Goal: Task Accomplishment & Management: Manage account settings

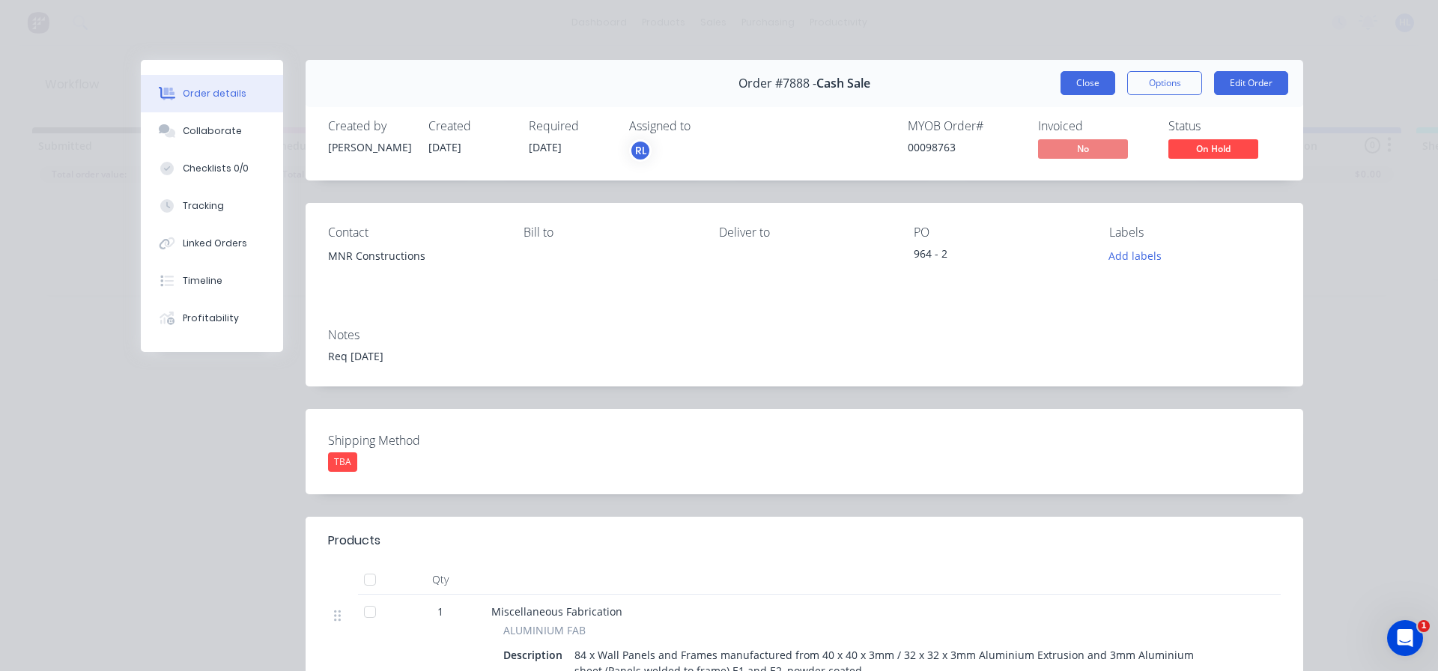
click at [1090, 73] on button "Close" at bounding box center [1087, 83] width 55 height 24
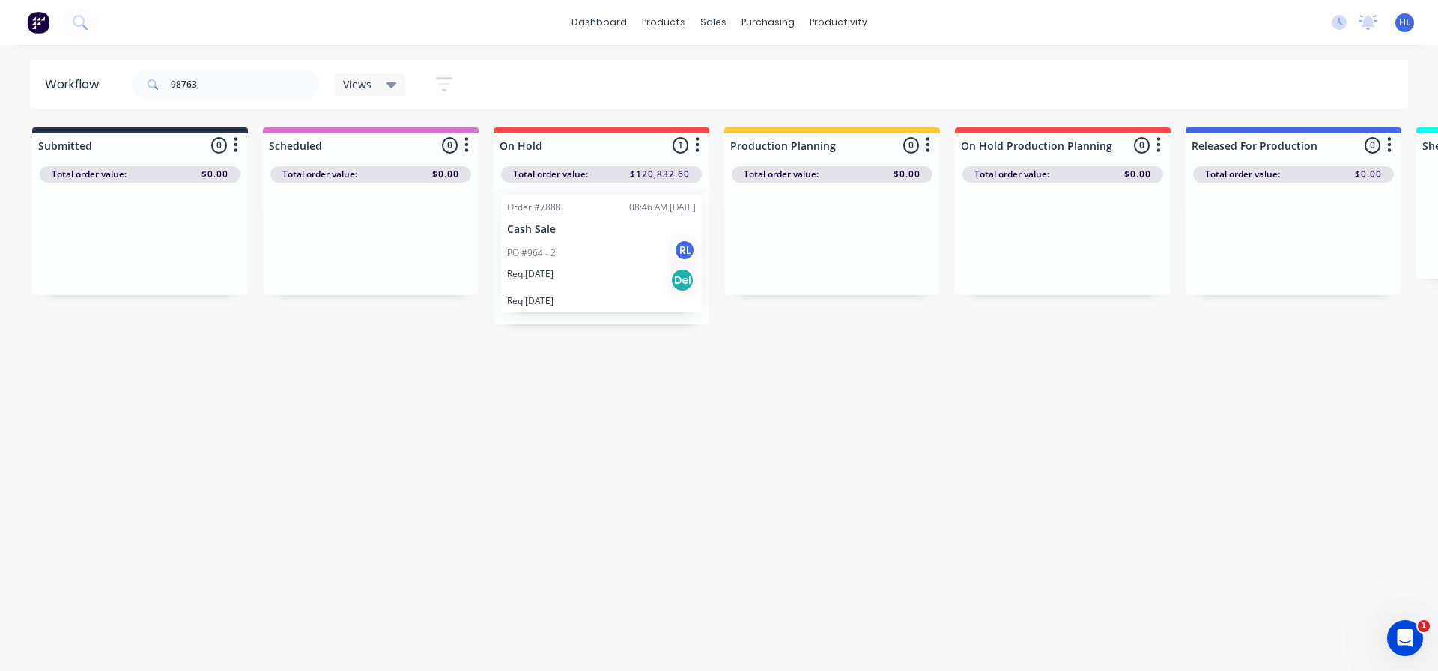
click at [583, 398] on div "Workflow 98763 Views Save new view None (Default) edit Delivery edit Production…" at bounding box center [719, 350] width 1438 height 581
click at [37, 34] on button at bounding box center [37, 22] width 31 height 30
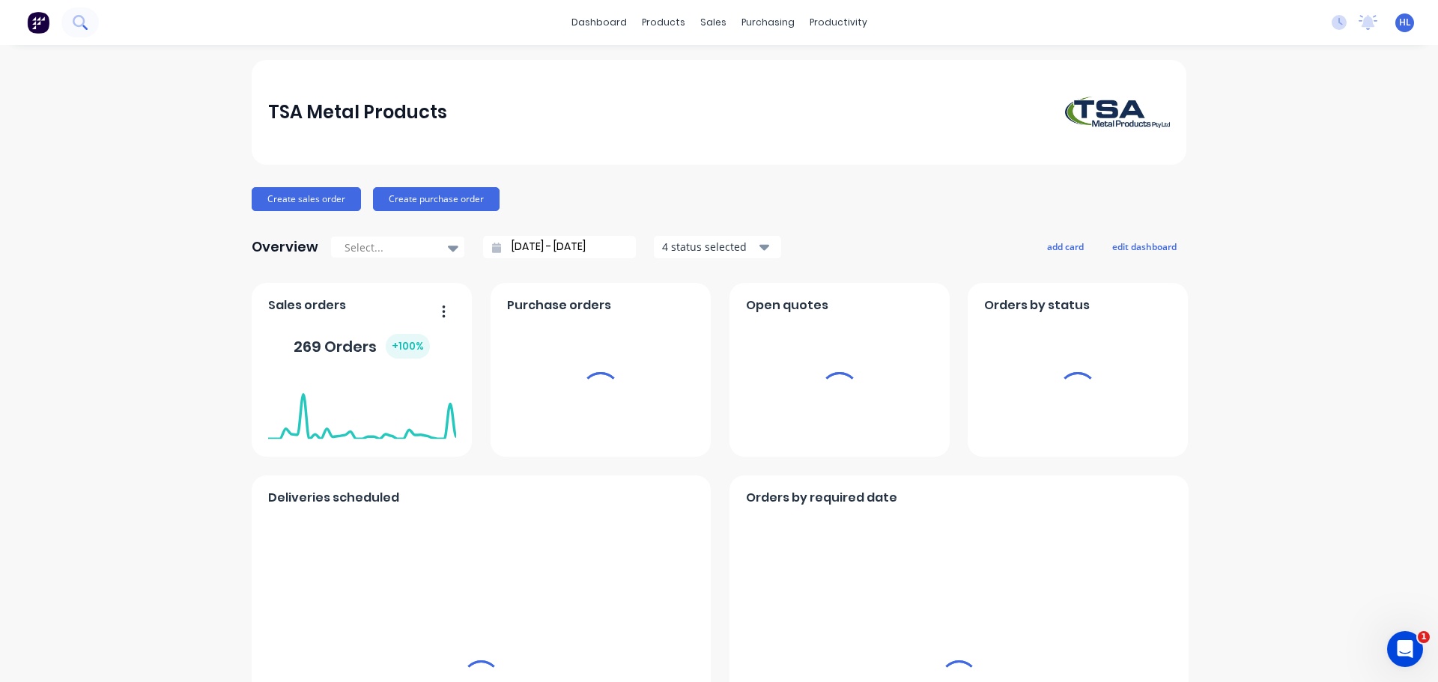
click at [88, 19] on button at bounding box center [79, 22] width 37 height 30
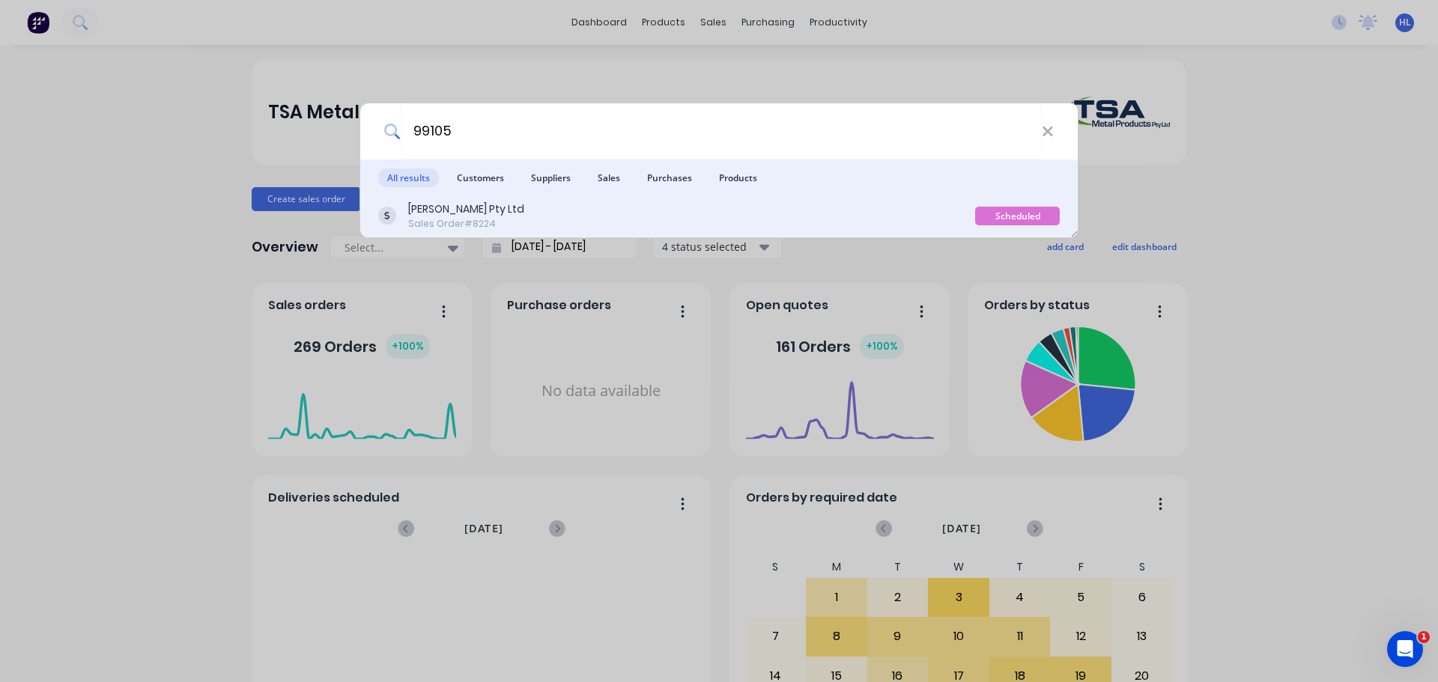
type input "99105"
click at [449, 221] on div "Sales Order #8224" at bounding box center [466, 223] width 116 height 13
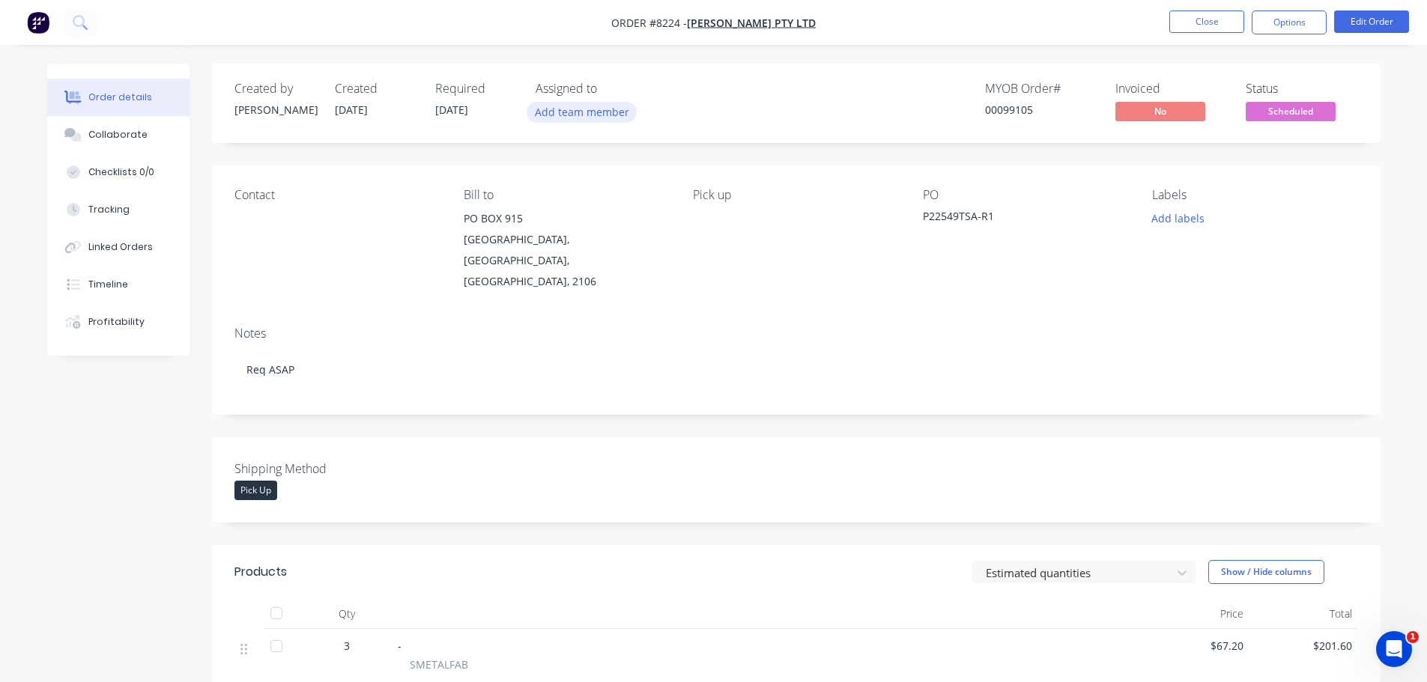
click at [556, 112] on button "Add team member" at bounding box center [581, 112] width 110 height 20
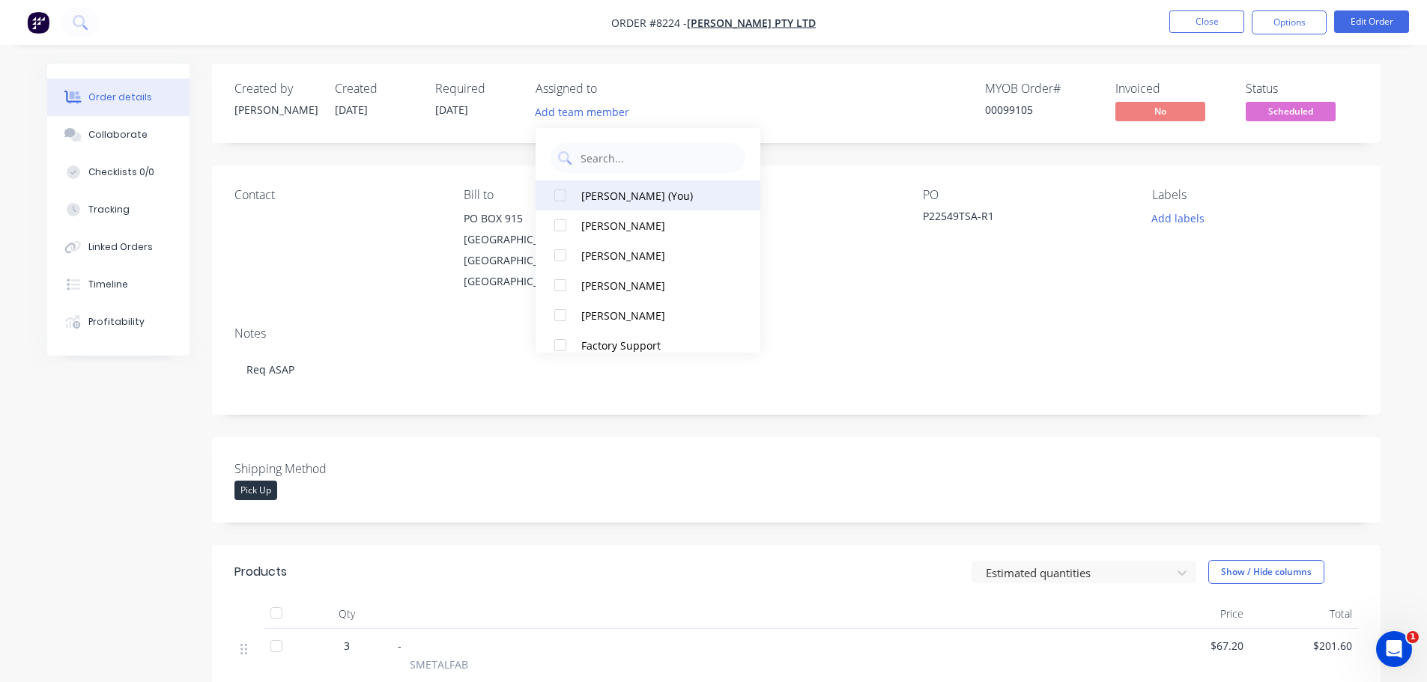
click at [559, 195] on div at bounding box center [560, 195] width 30 height 30
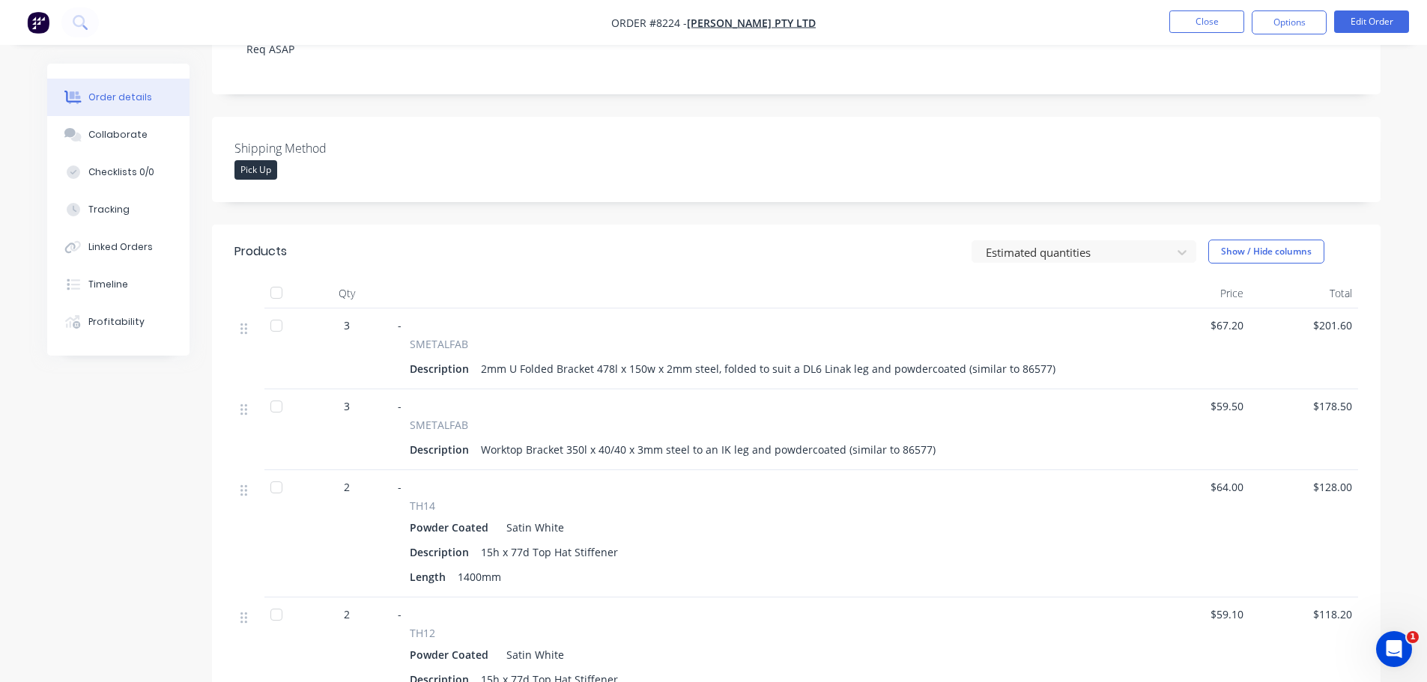
scroll to position [150, 0]
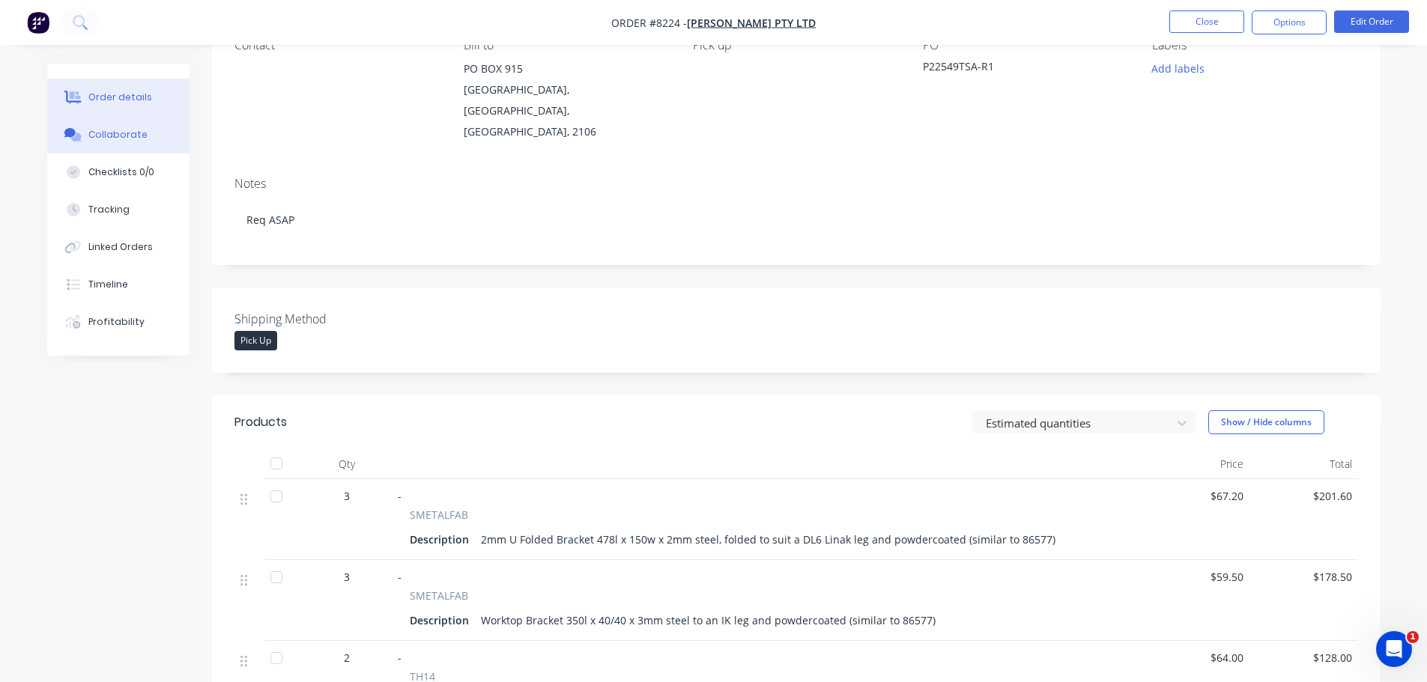
click at [134, 137] on div "Collaborate" at bounding box center [117, 134] width 59 height 13
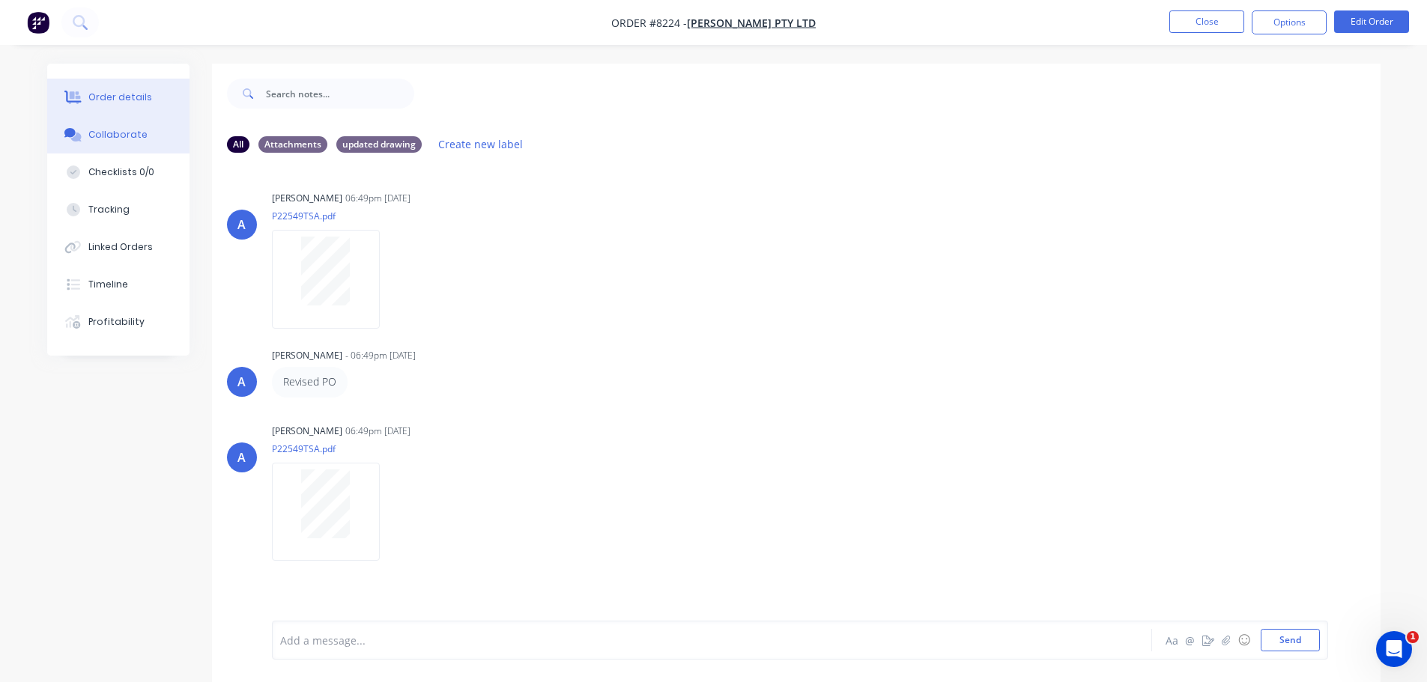
click at [120, 105] on button "Order details" at bounding box center [118, 97] width 142 height 37
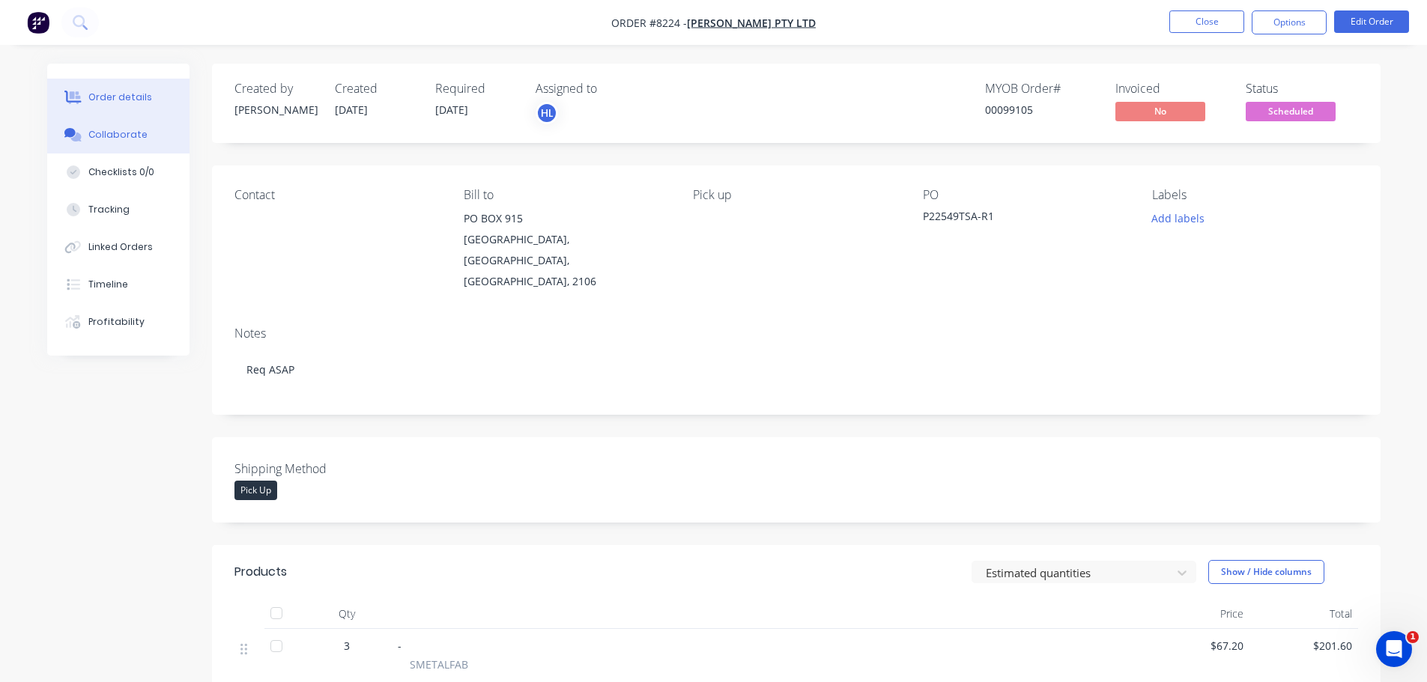
click at [114, 127] on button "Collaborate" at bounding box center [118, 134] width 142 height 37
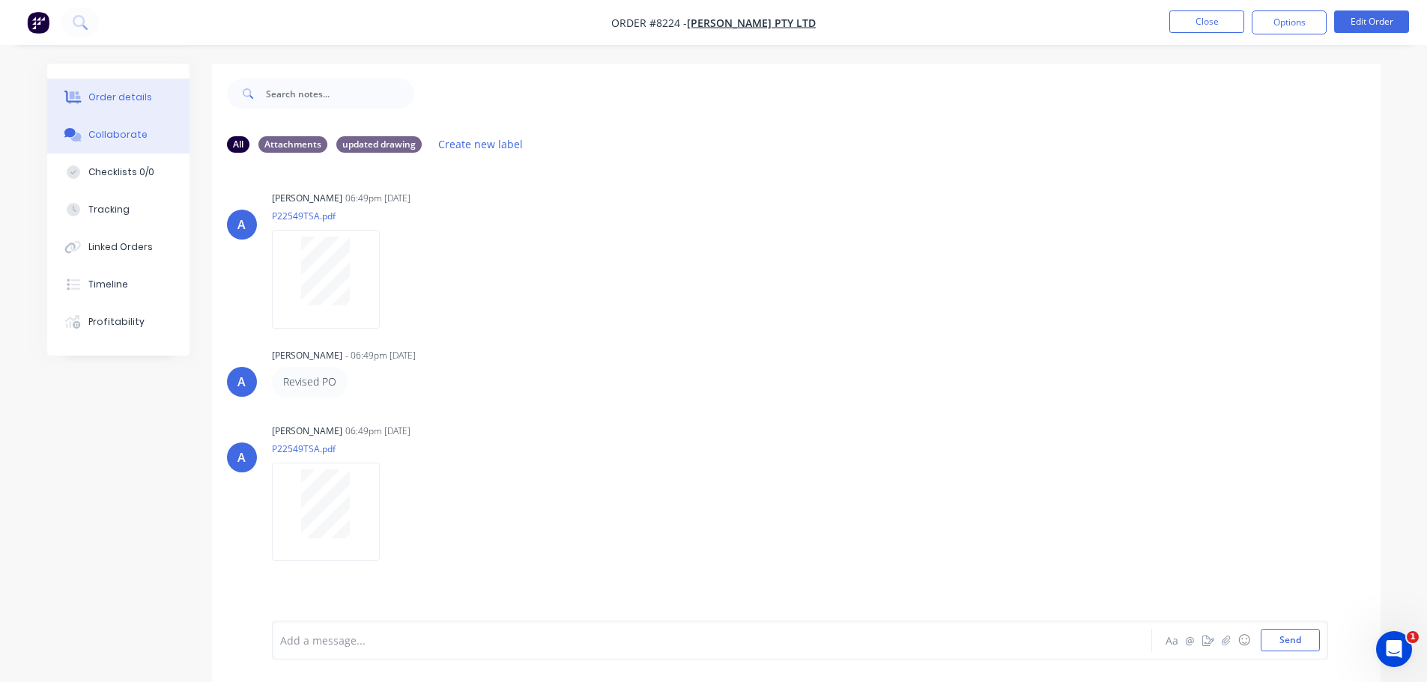
click at [112, 93] on div "Order details" at bounding box center [120, 97] width 64 height 13
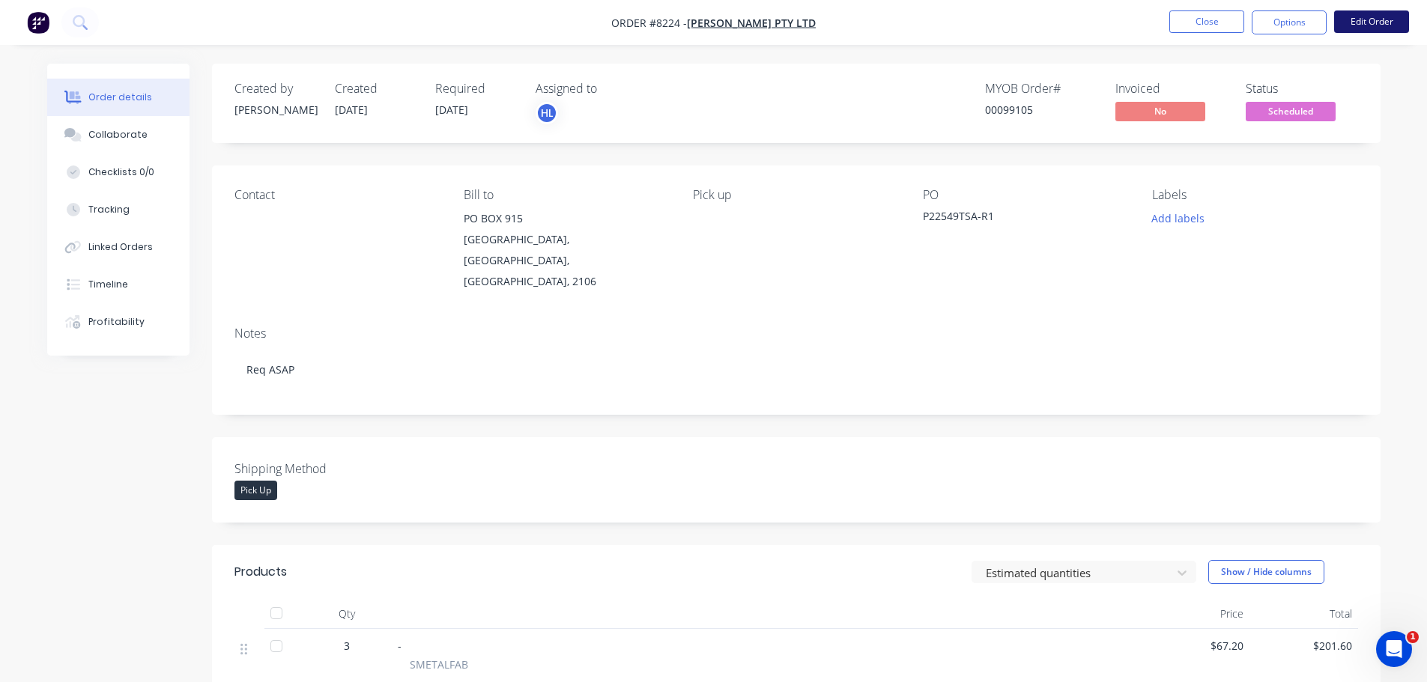
click at [1138, 29] on button "Edit Order" at bounding box center [1371, 21] width 75 height 22
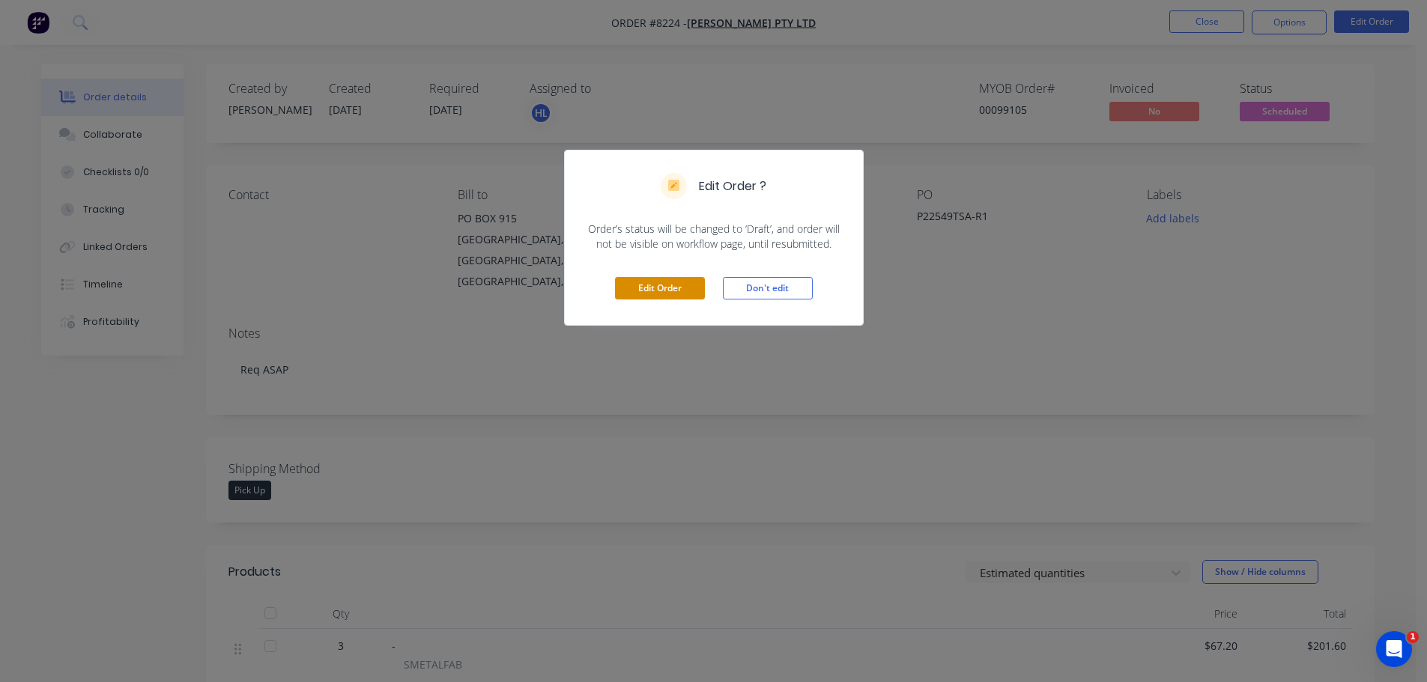
click at [631, 289] on button "Edit Order" at bounding box center [660, 288] width 90 height 22
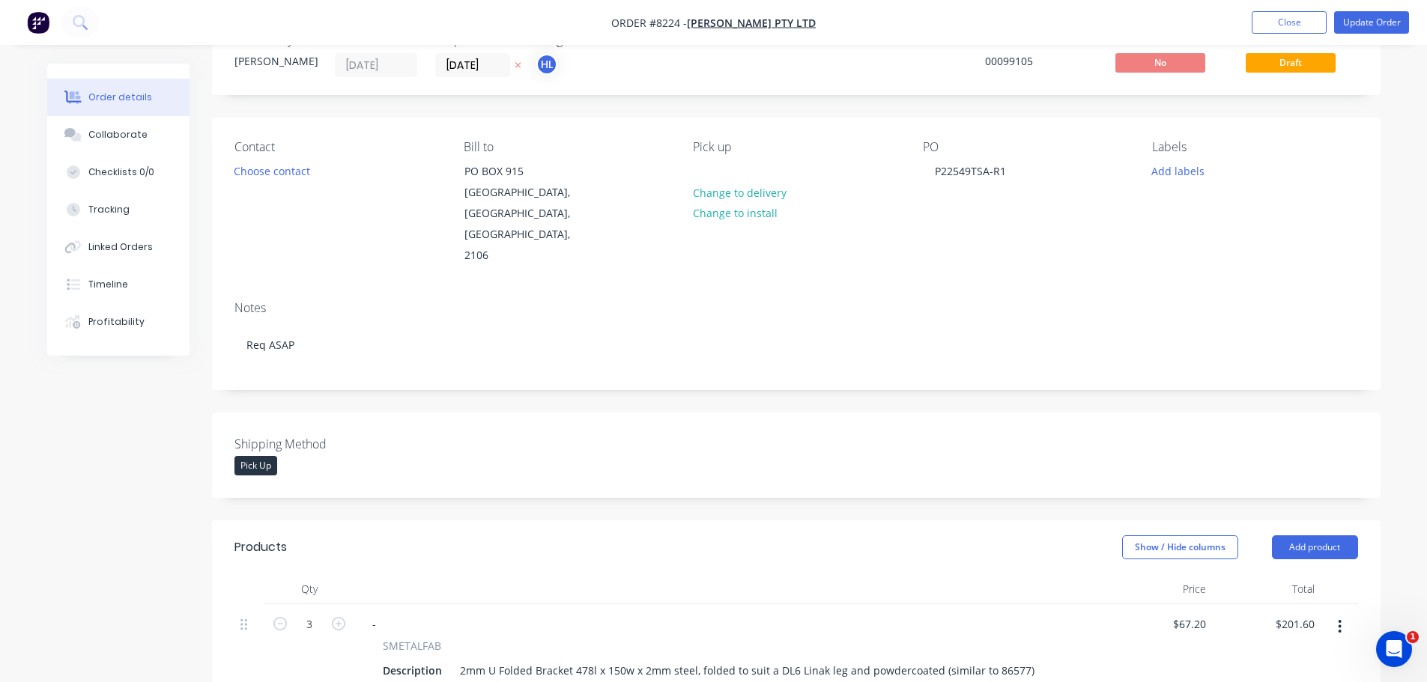
scroll to position [75, 0]
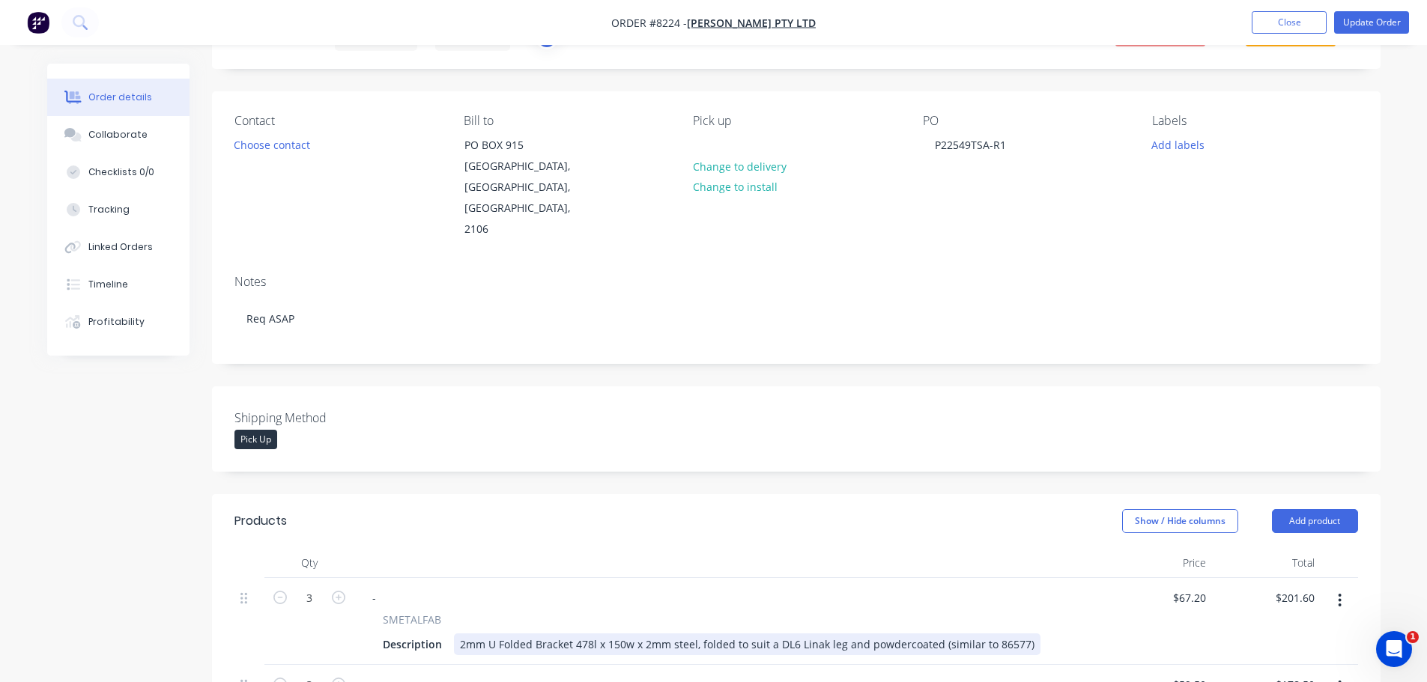
click at [577, 574] on div "2mm U Folded Bracket 478l x 150w x 2mm steel, folded to suit a DL6 Linak leg an…" at bounding box center [747, 645] width 586 height 22
click at [678, 499] on header "Products Show / Hide columns Add product" at bounding box center [796, 521] width 1168 height 54
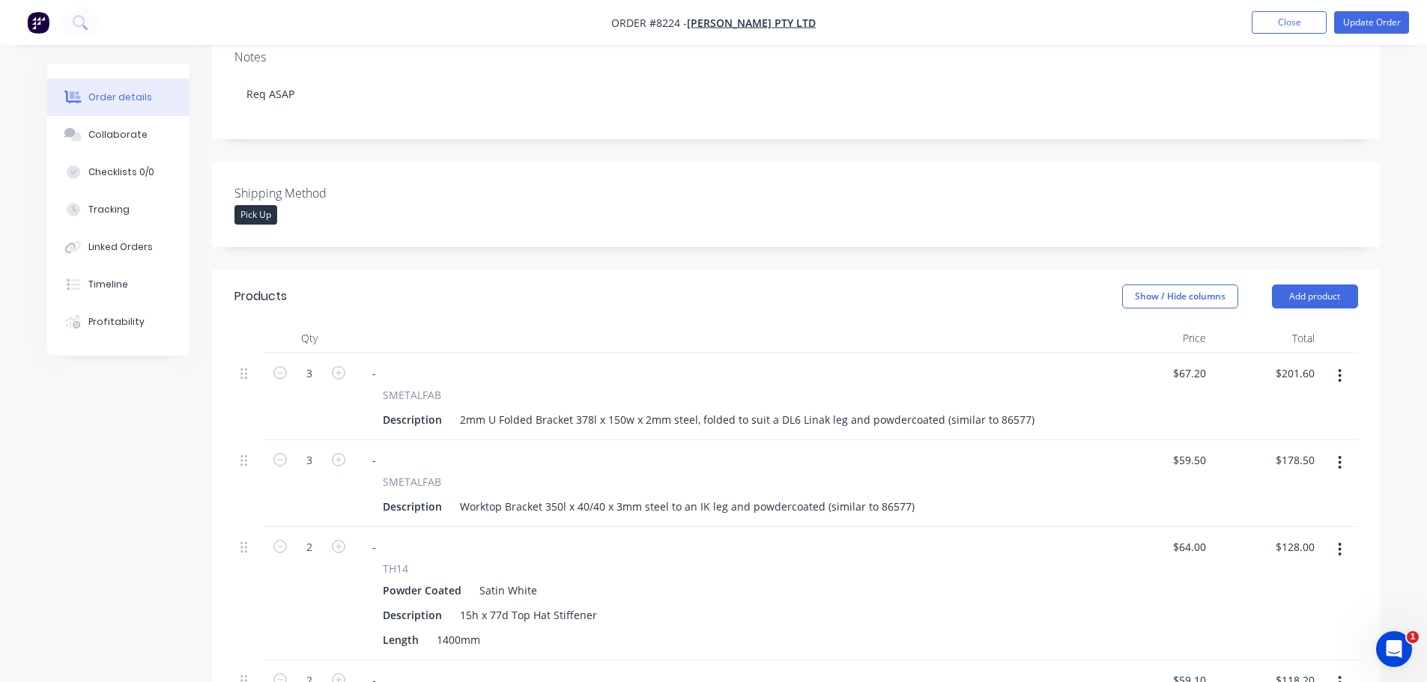
scroll to position [374, 0]
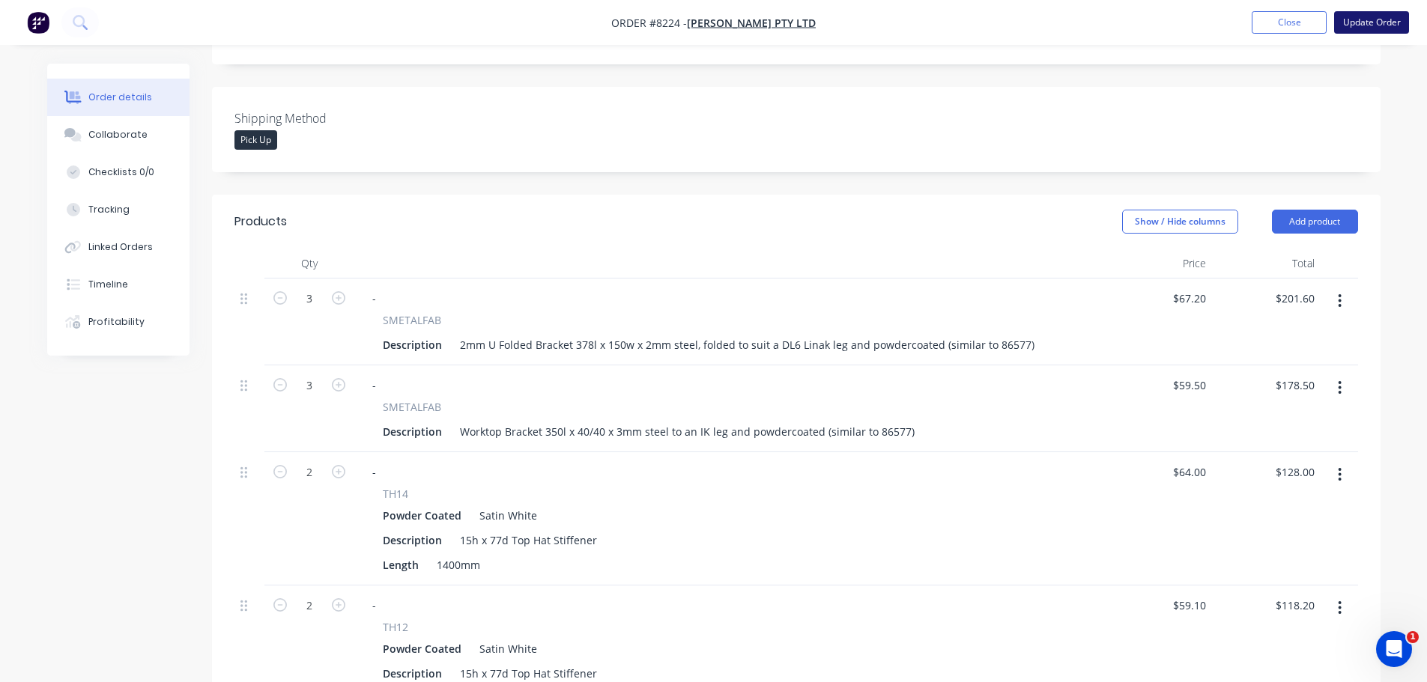
click at [1138, 22] on button "Update Order" at bounding box center [1371, 22] width 75 height 22
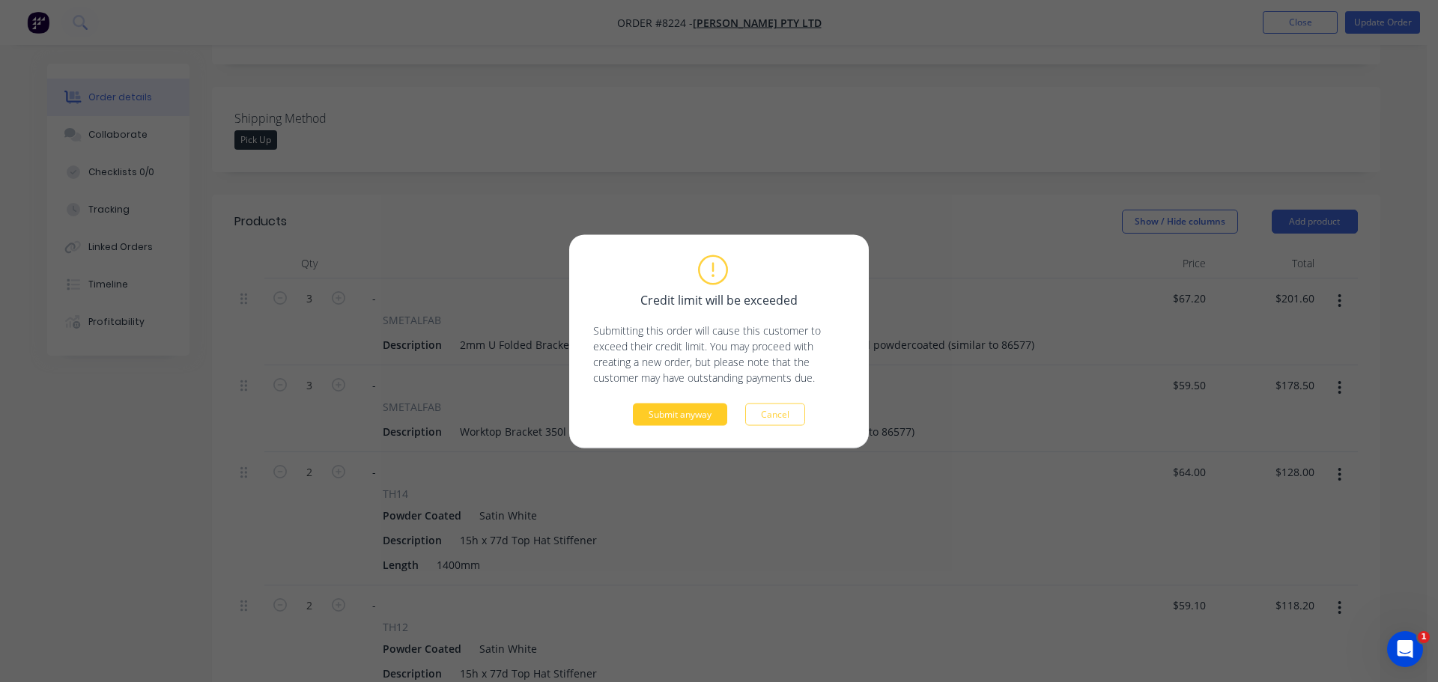
click at [688, 410] on button "Submit anyway" at bounding box center [680, 414] width 94 height 22
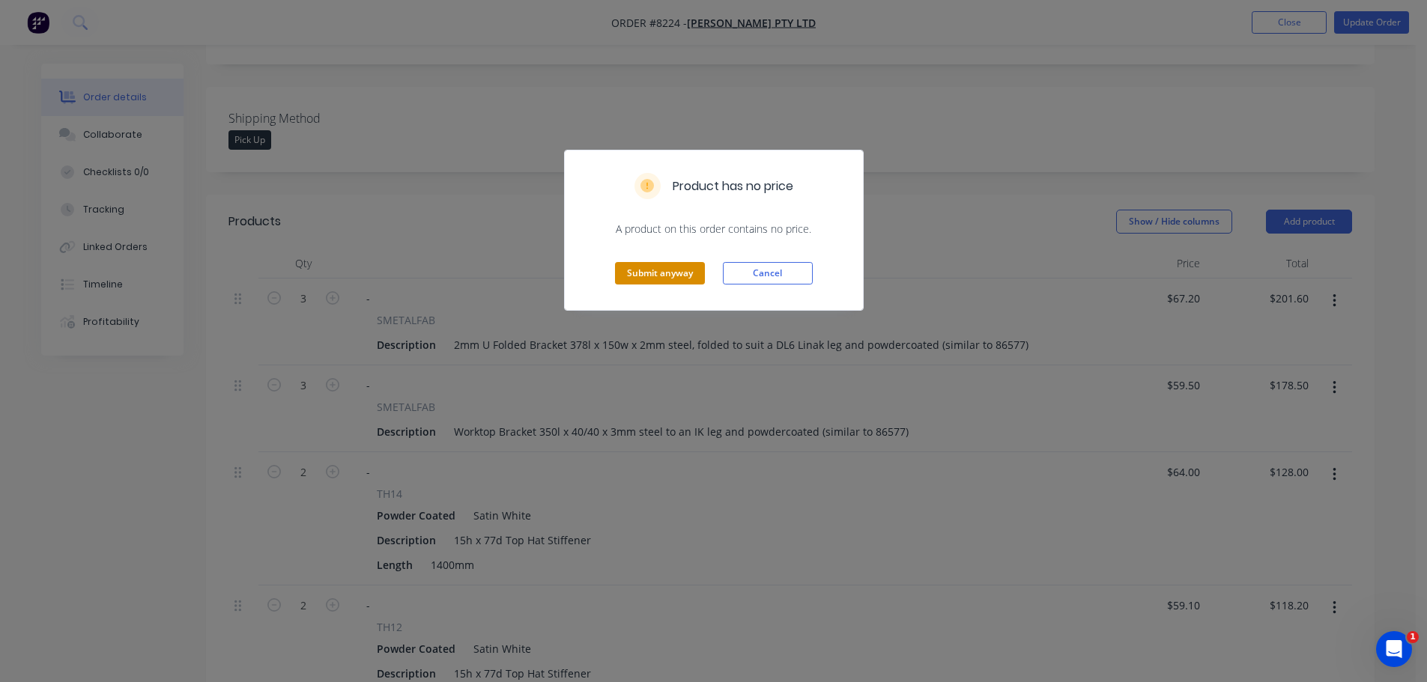
click at [679, 275] on button "Submit anyway" at bounding box center [660, 273] width 90 height 22
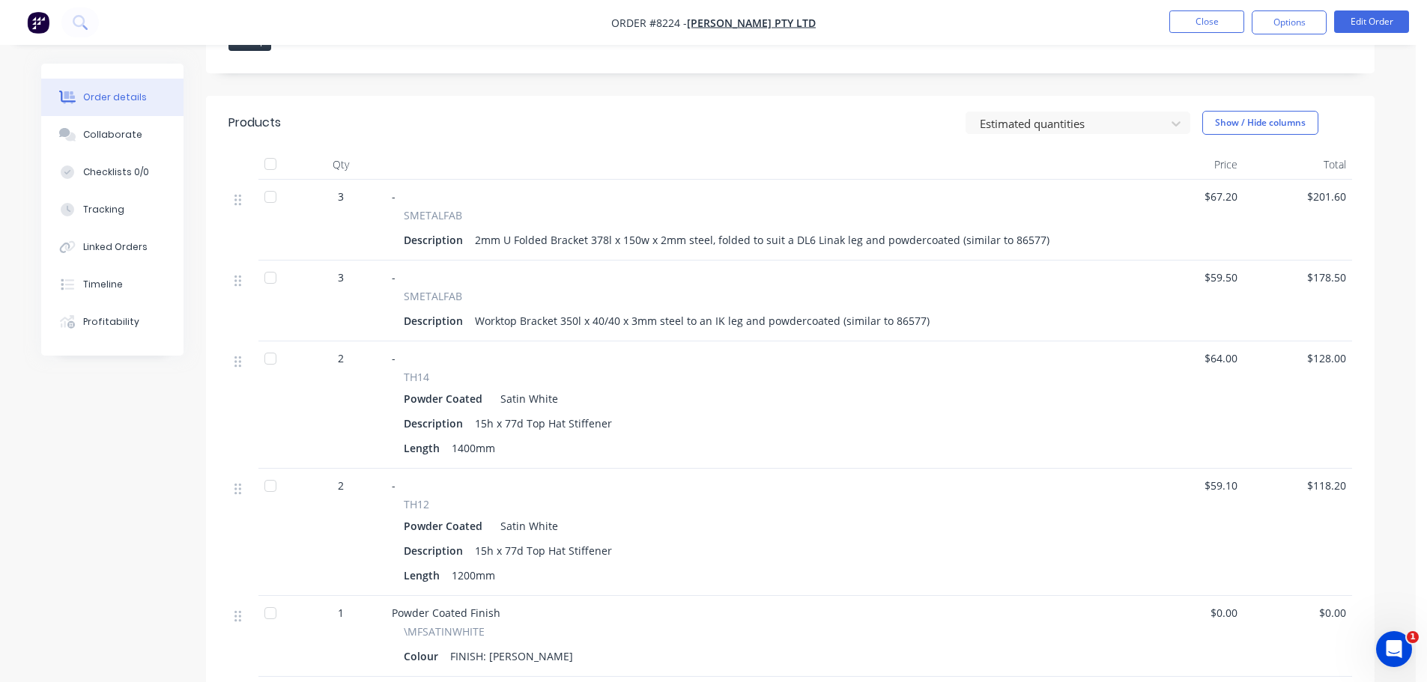
scroll to position [0, 0]
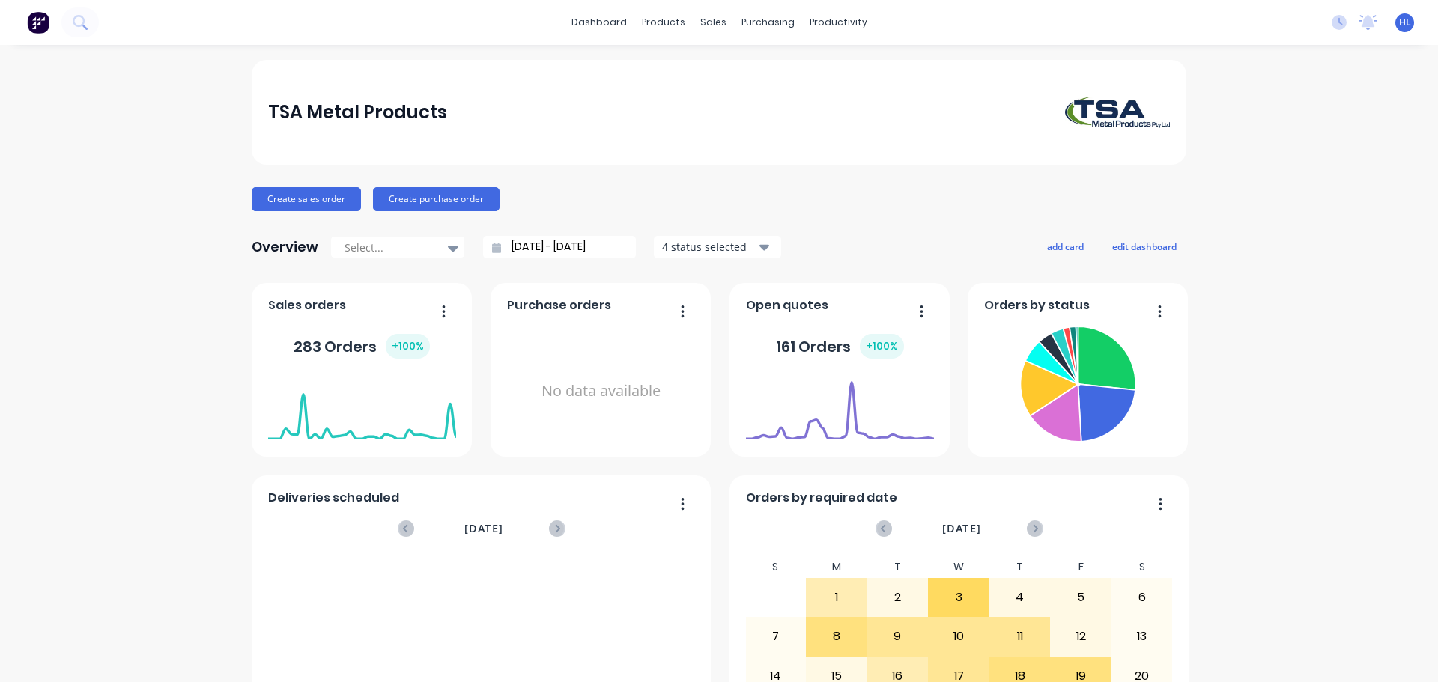
click at [80, 31] on button at bounding box center [79, 22] width 37 height 30
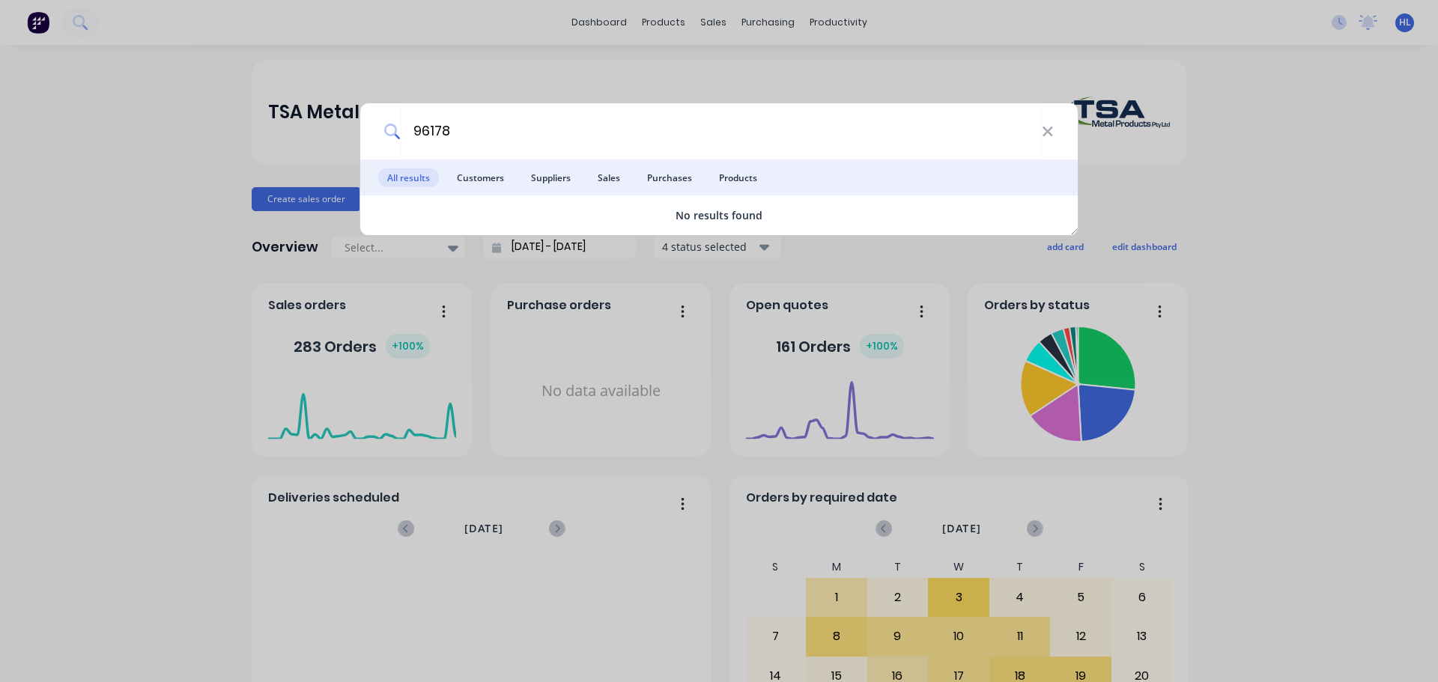
type input "96178"
click at [812, 49] on div "96178 All results Customers Suppliers Sales Purchases Products No results found" at bounding box center [719, 341] width 1438 height 682
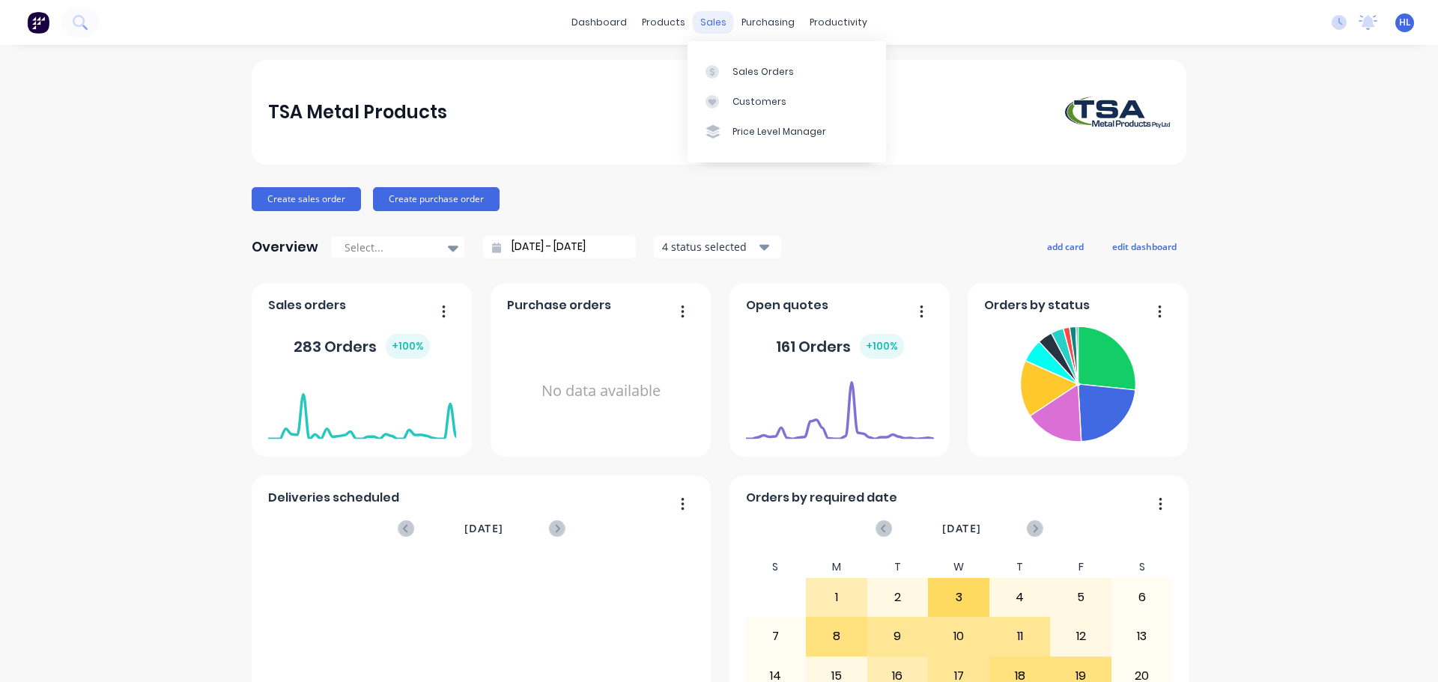
click at [702, 20] on div "sales" at bounding box center [713, 22] width 41 height 22
click at [738, 73] on div "Sales Orders" at bounding box center [762, 71] width 61 height 13
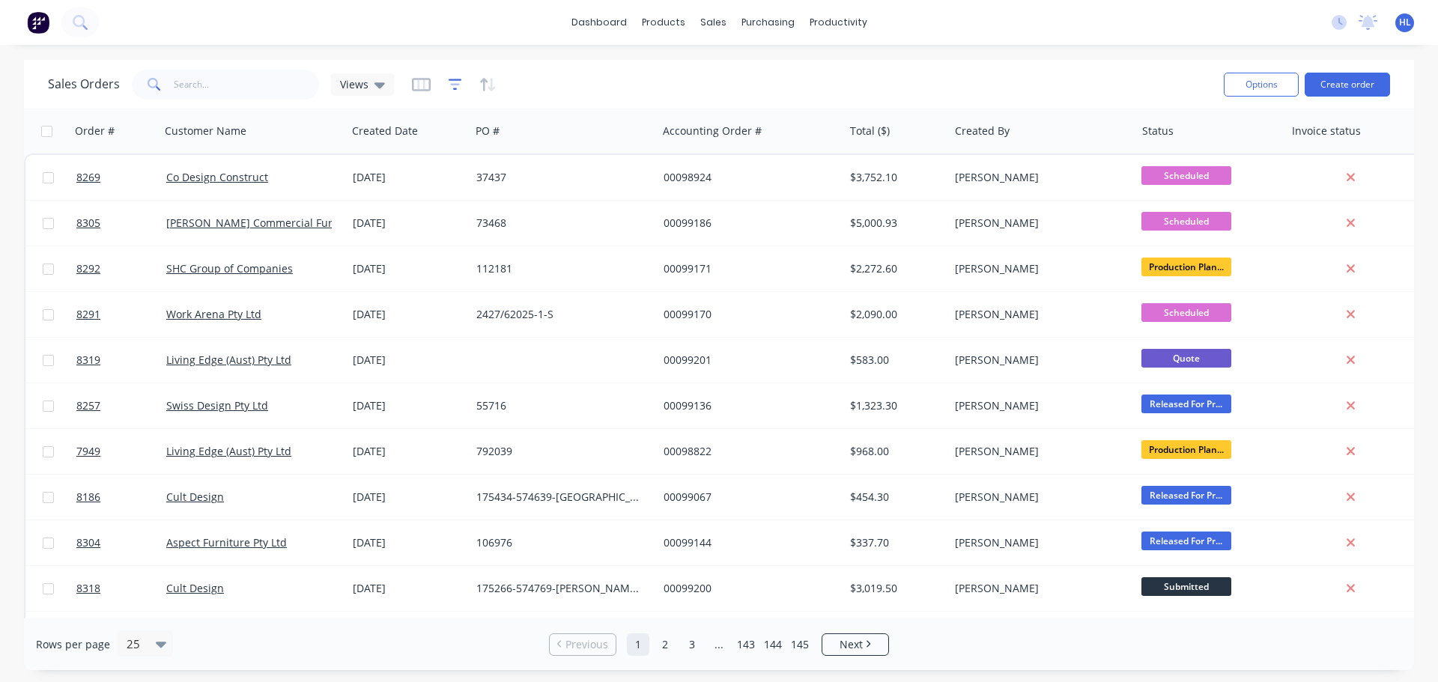
click at [453, 89] on icon "button" at bounding box center [455, 84] width 13 height 11
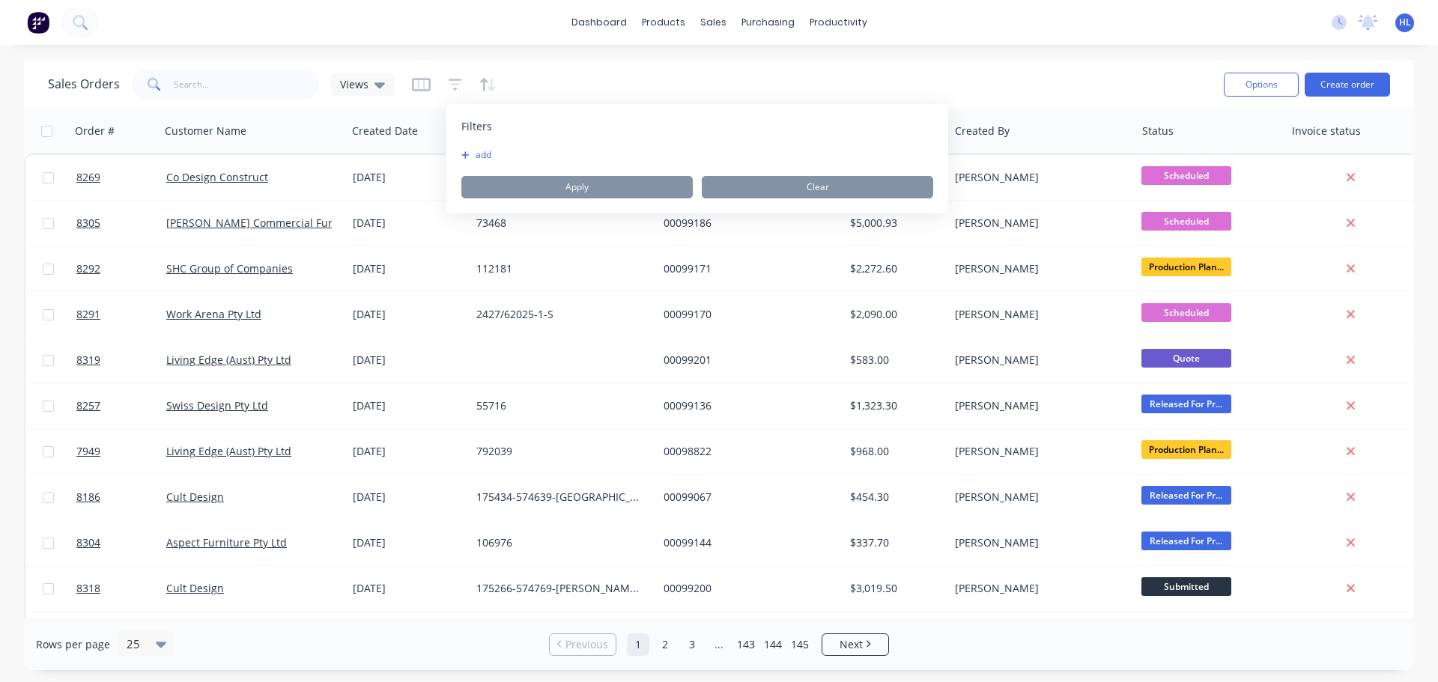
click at [473, 157] on button "add" at bounding box center [479, 155] width 37 height 12
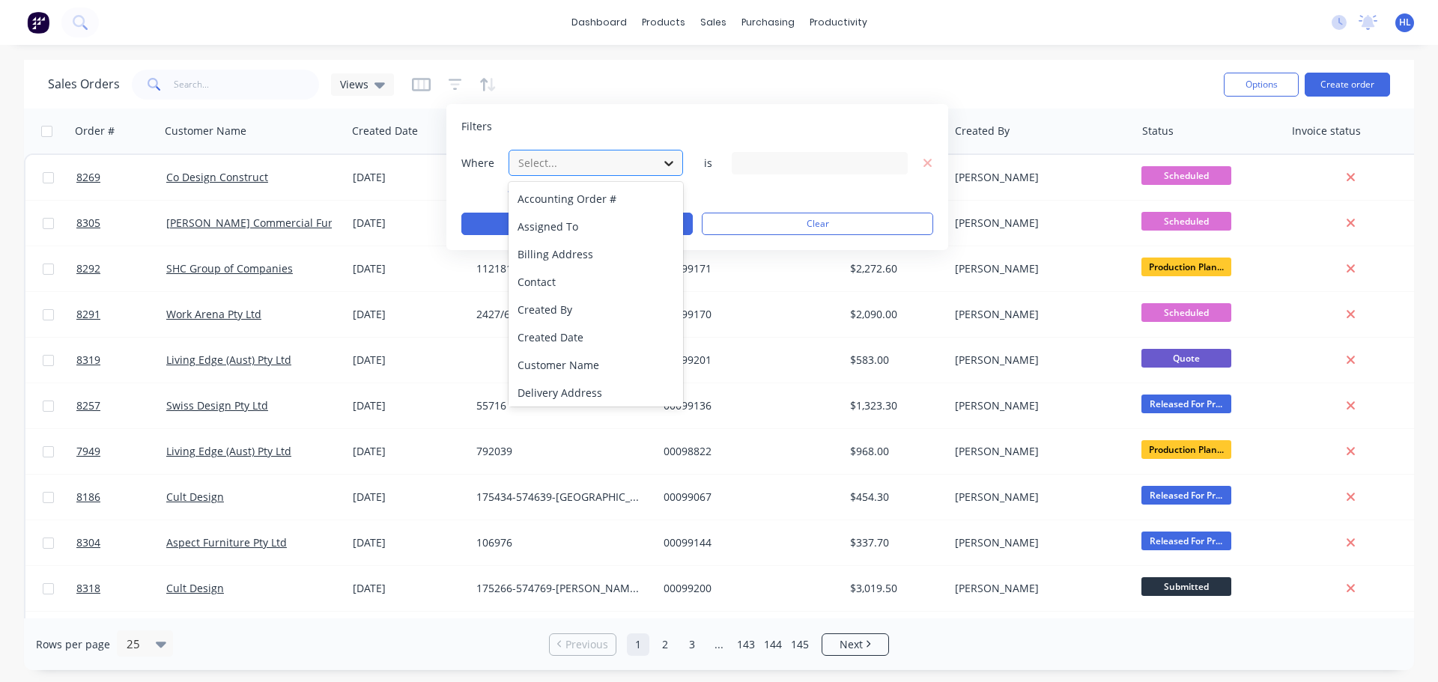
click at [658, 161] on div at bounding box center [668, 163] width 27 height 27
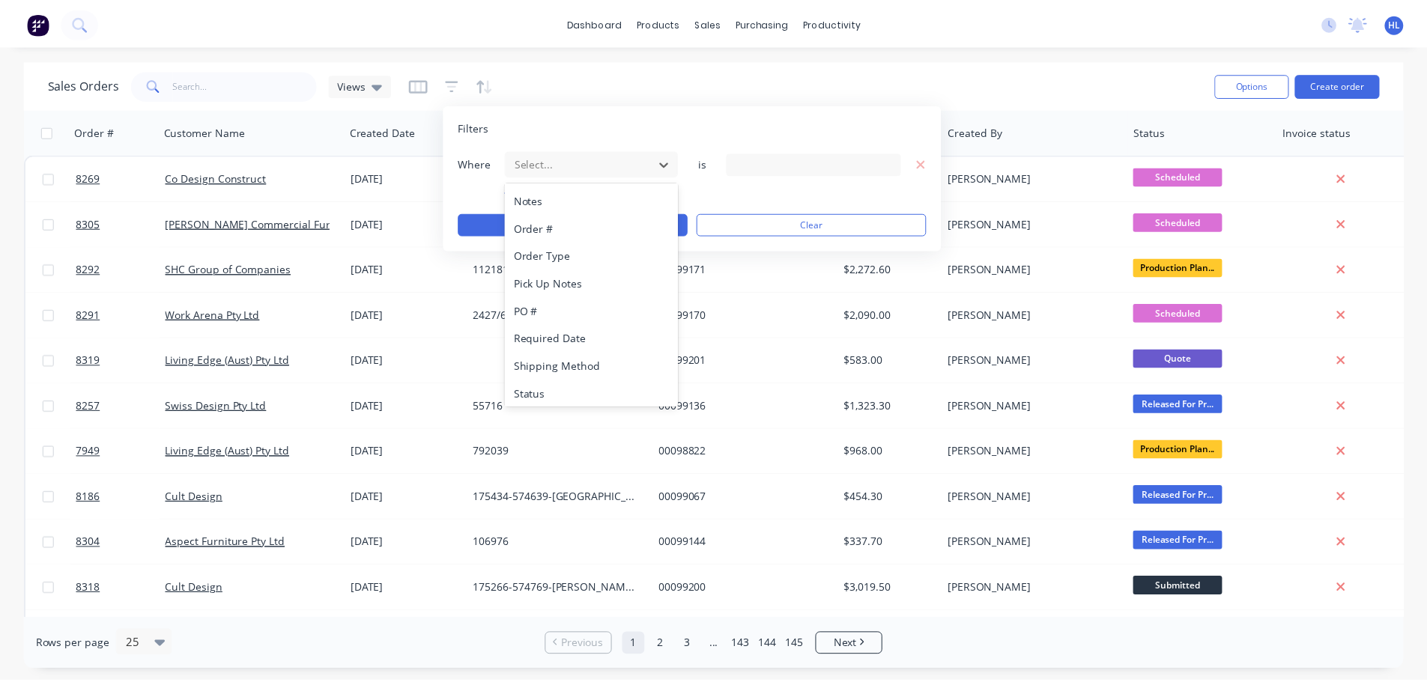
scroll to position [391, 0]
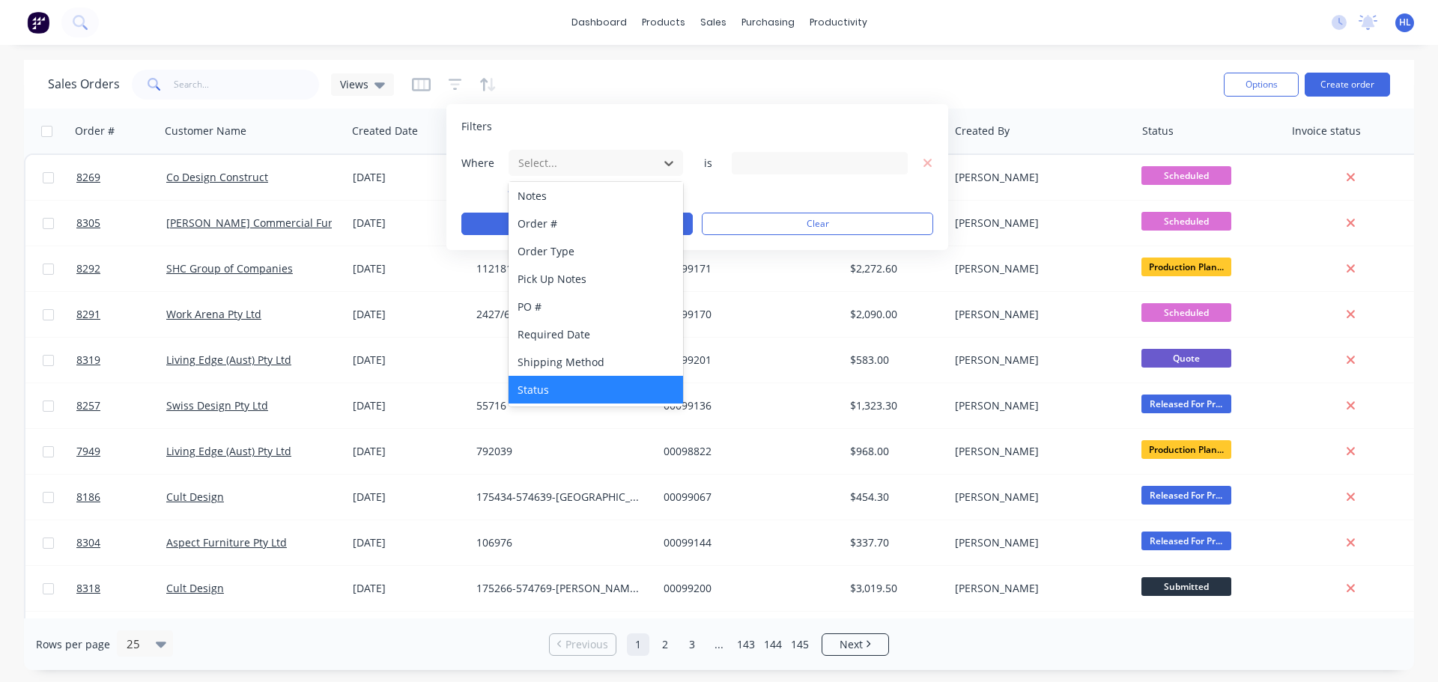
click at [550, 381] on div "Status" at bounding box center [596, 390] width 174 height 28
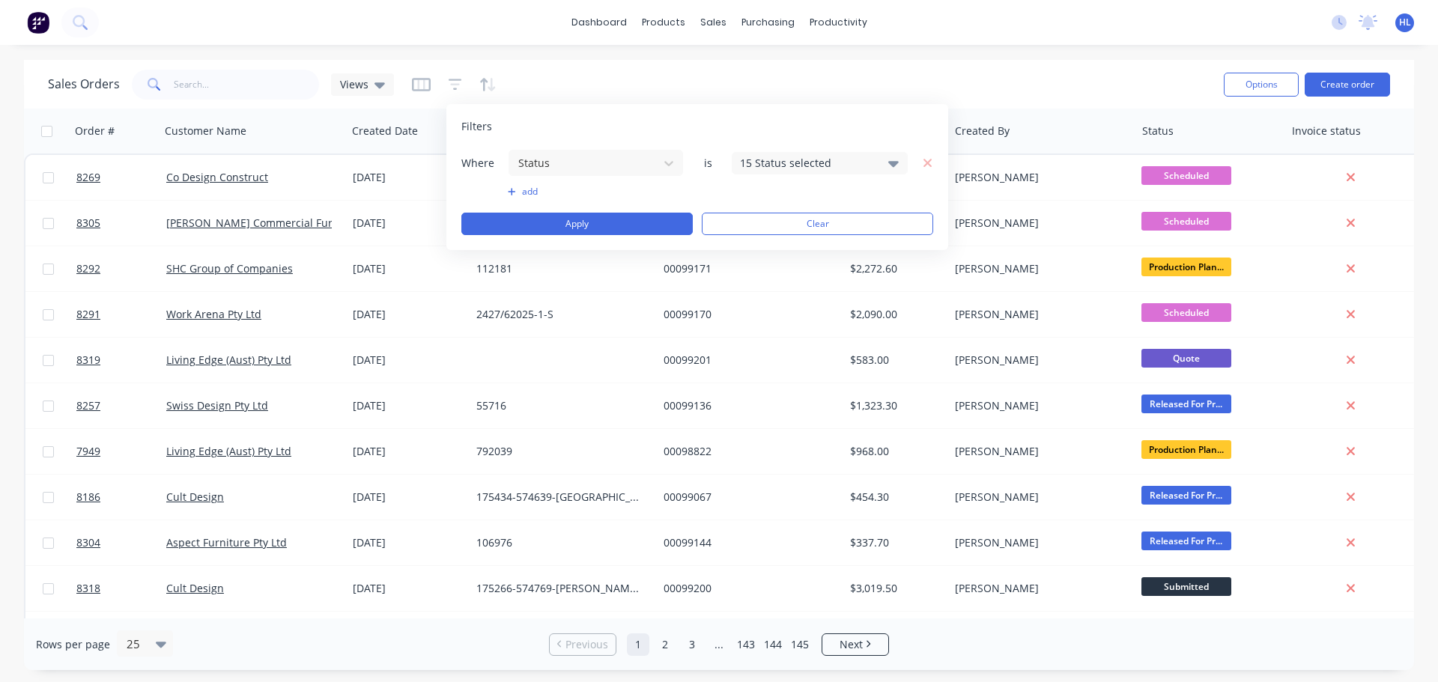
click at [893, 158] on icon at bounding box center [893, 163] width 10 height 16
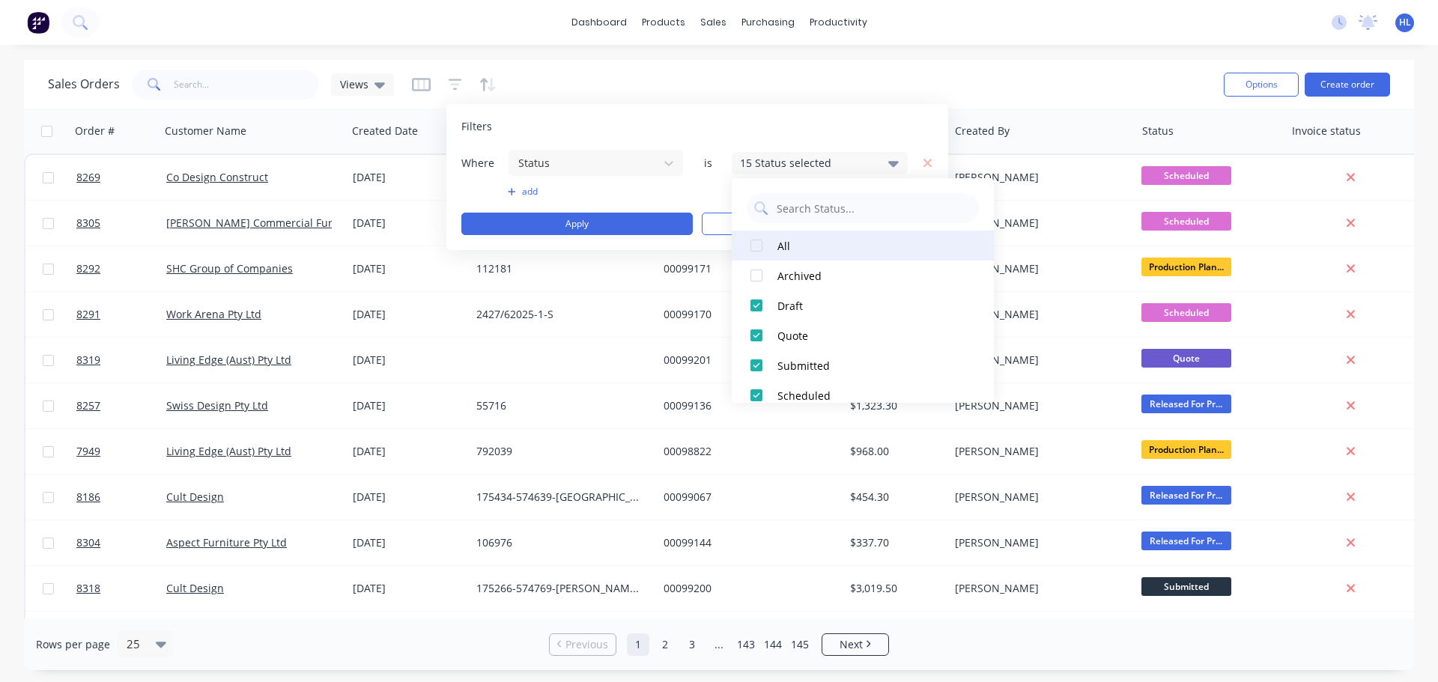
click at [756, 246] on div at bounding box center [756, 246] width 30 height 30
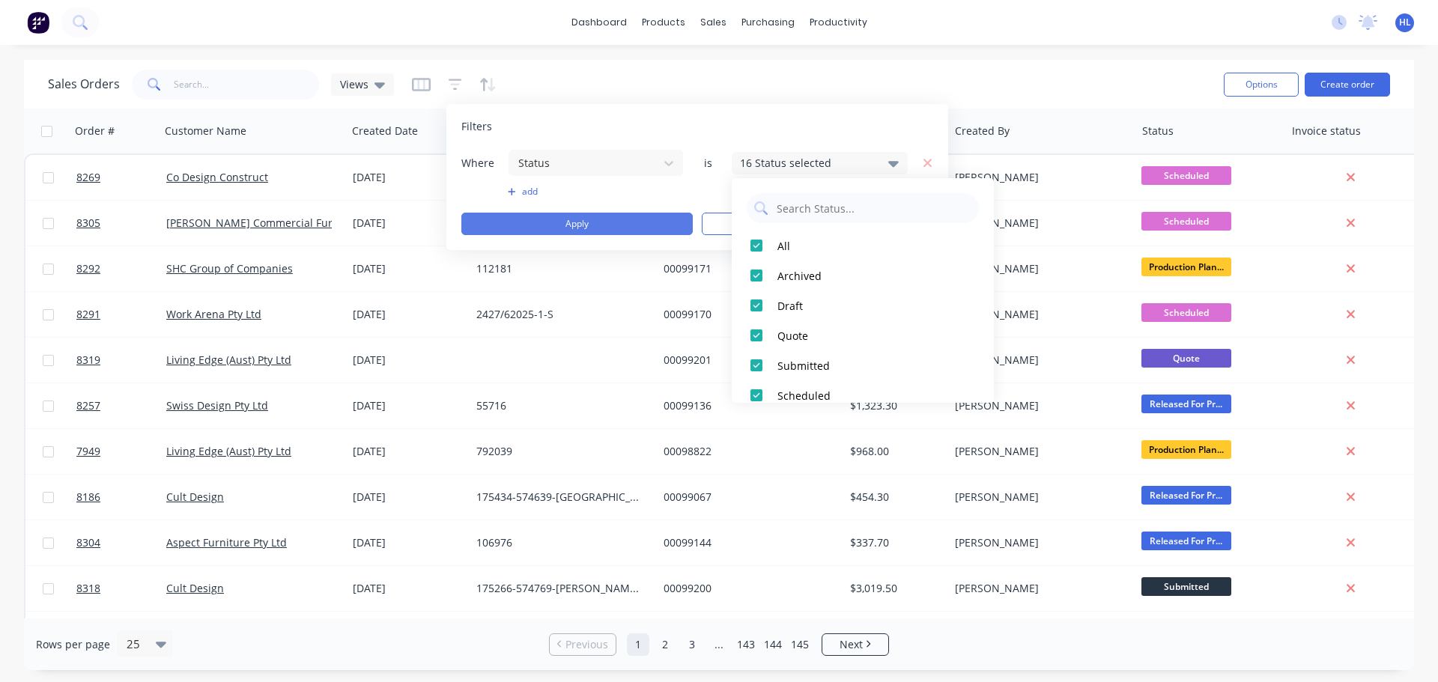
click at [639, 223] on button "Apply" at bounding box center [576, 224] width 231 height 22
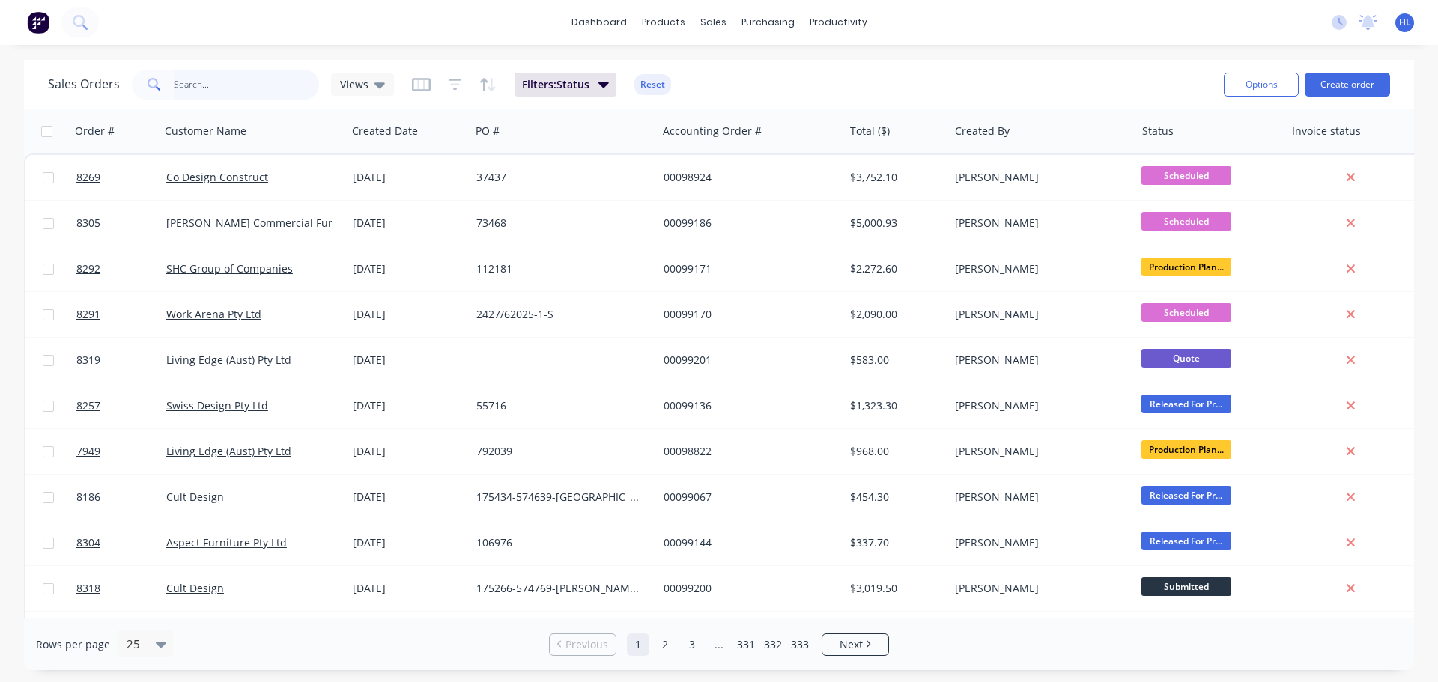
click at [205, 82] on input "text" at bounding box center [247, 85] width 146 height 30
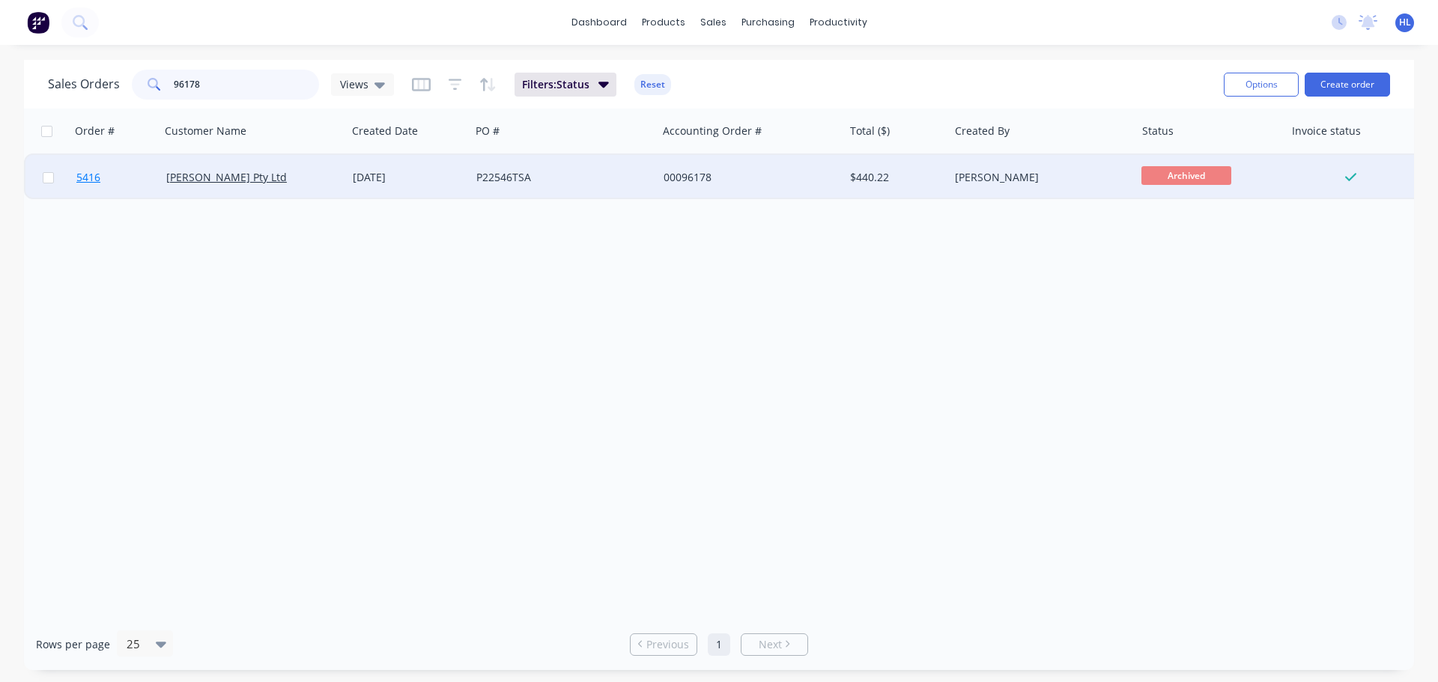
type input "96178"
click at [82, 176] on span "5416" at bounding box center [88, 177] width 24 height 15
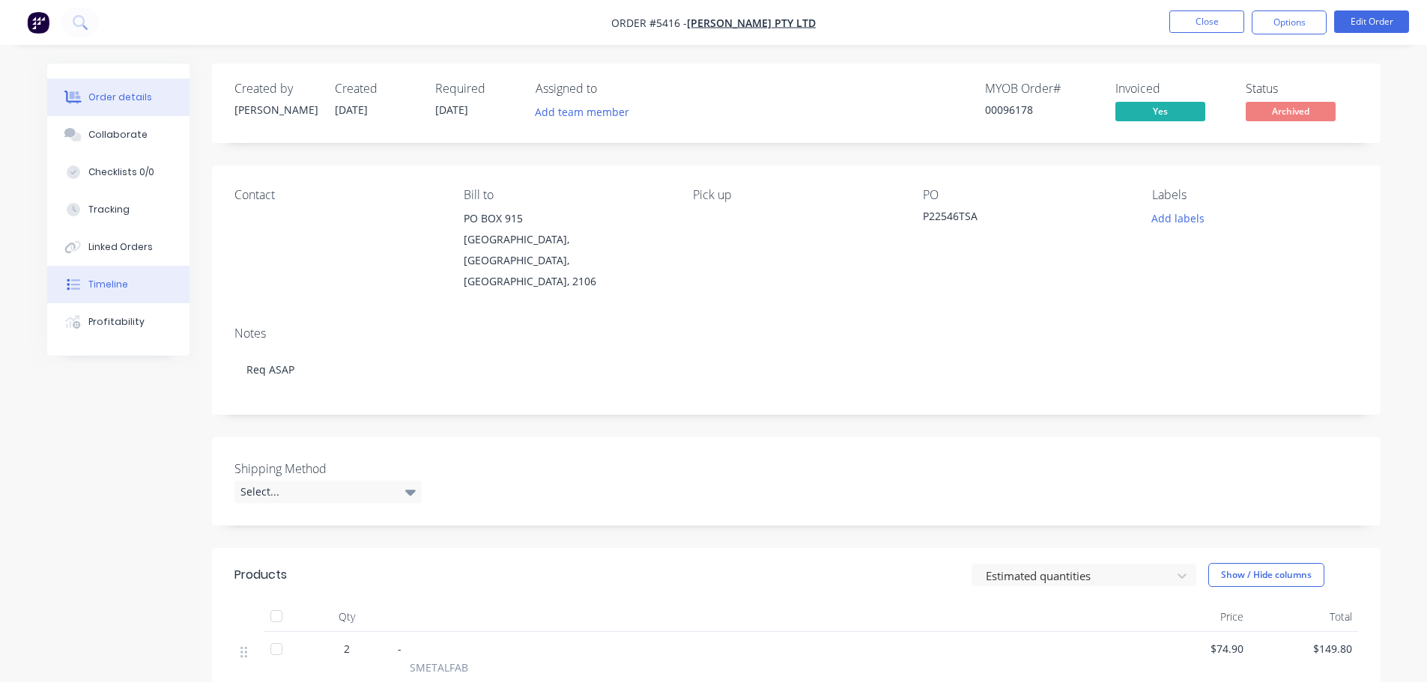
click at [95, 282] on div "Timeline" at bounding box center [108, 284] width 40 height 13
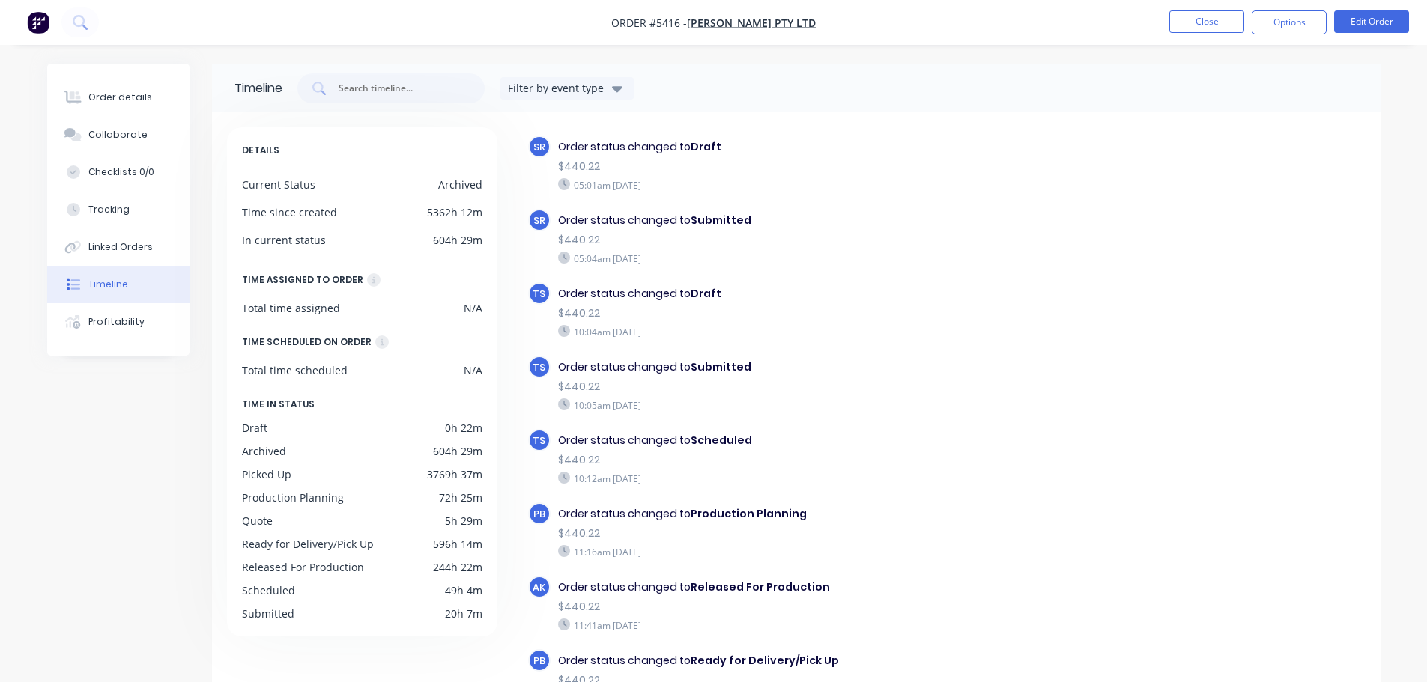
scroll to position [449, 0]
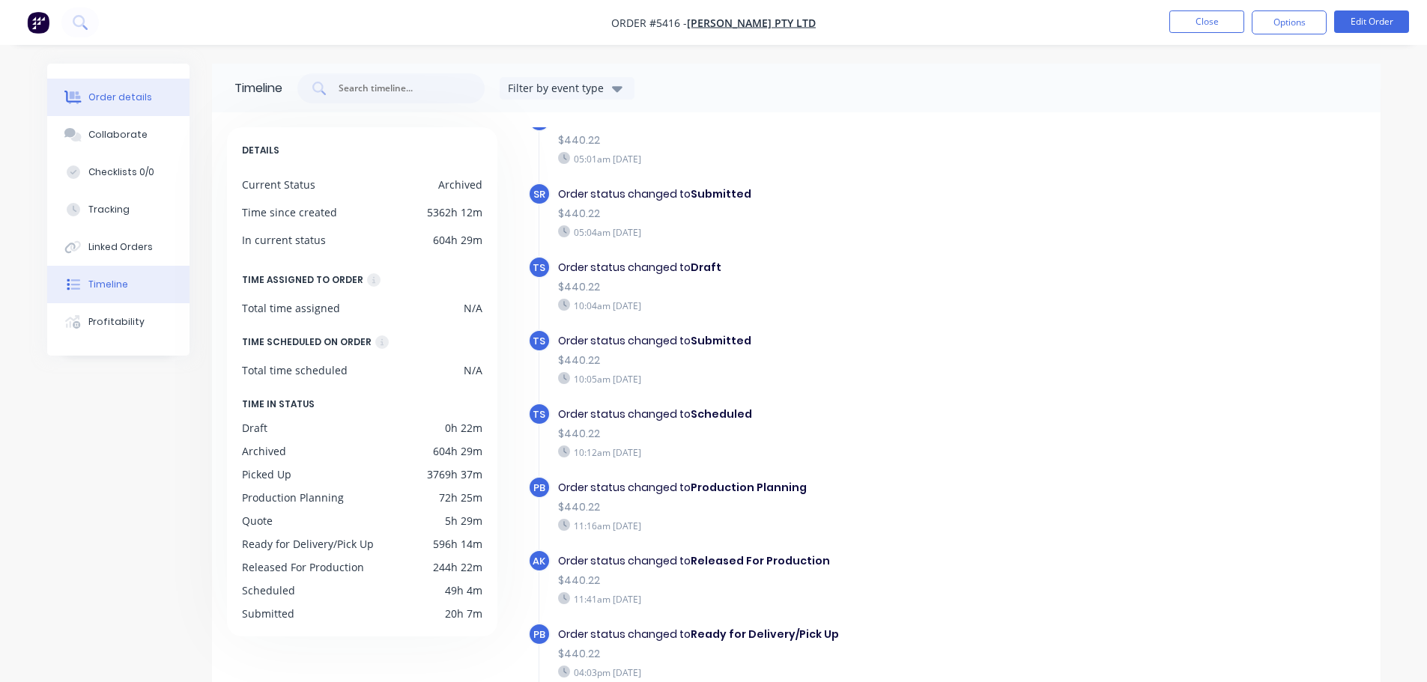
click at [129, 100] on div "Order details" at bounding box center [120, 97] width 64 height 13
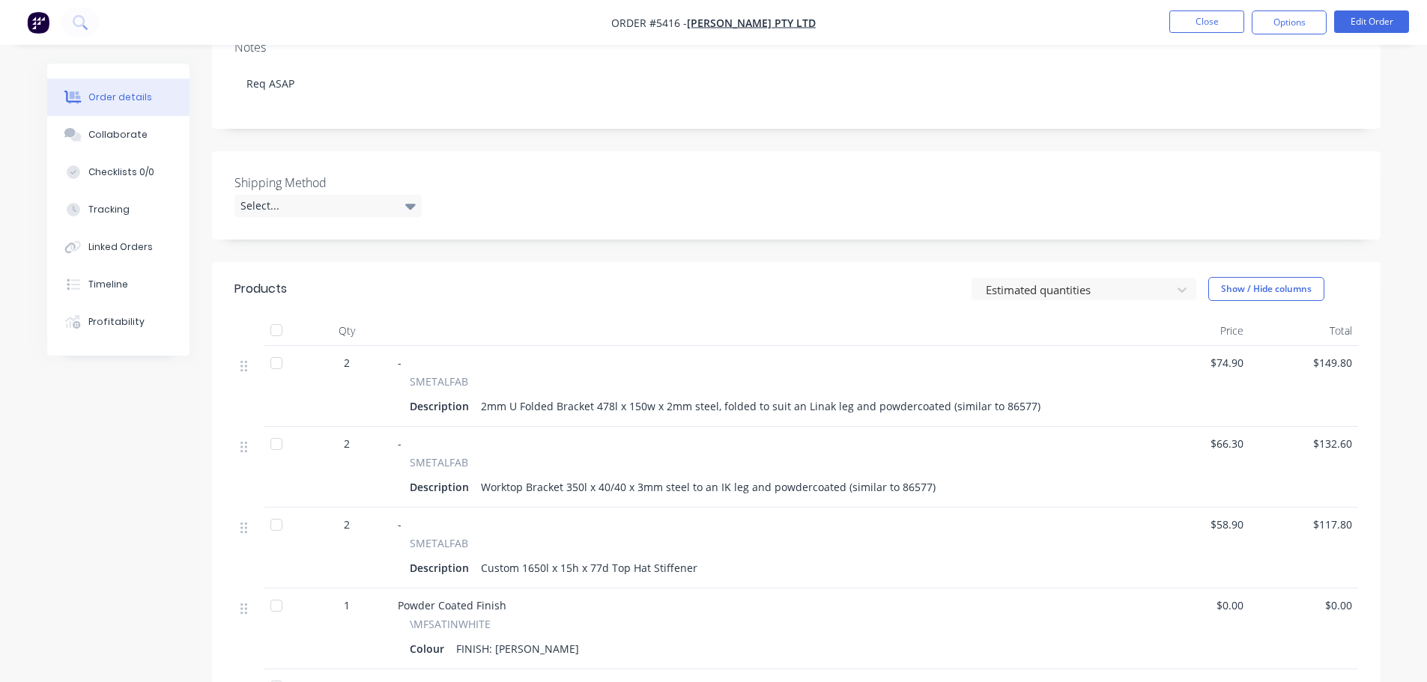
scroll to position [300, 0]
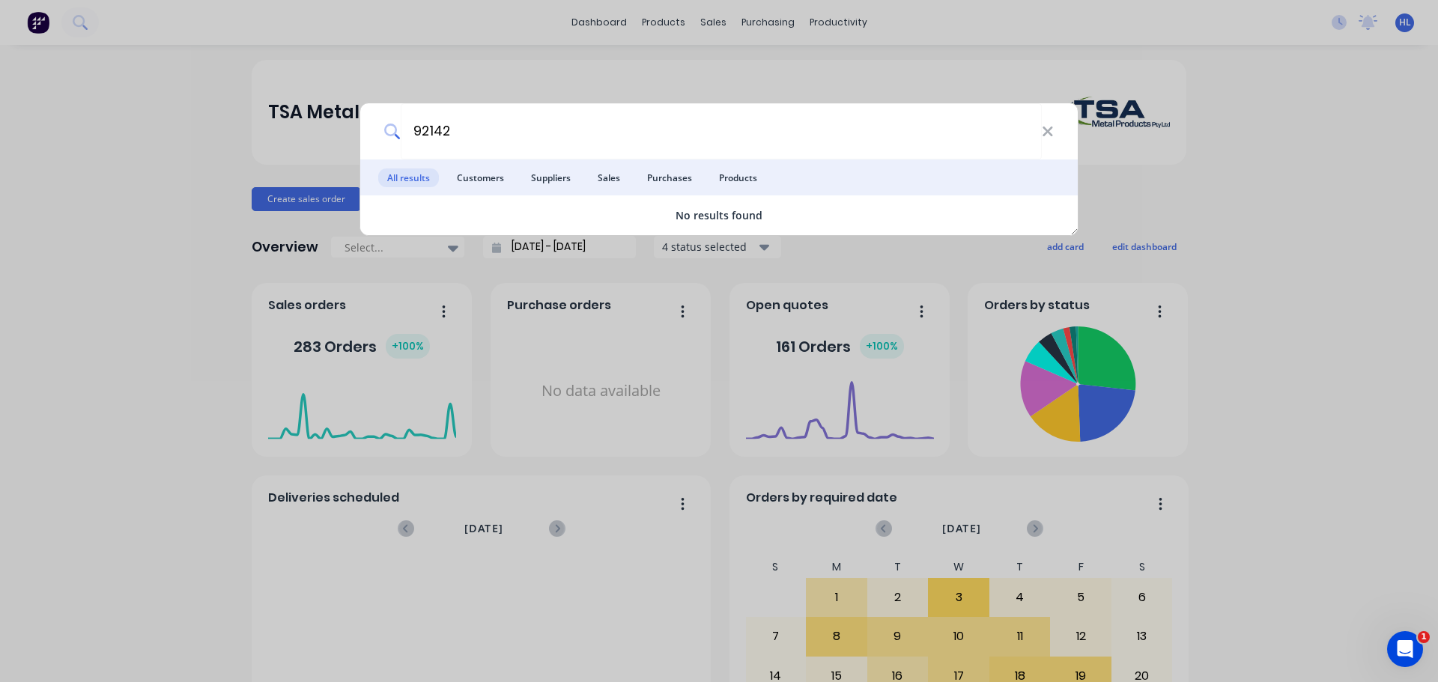
type input "92142"
click at [156, 321] on div "92142 All results Customers Suppliers Sales Purchases Products No results found" at bounding box center [719, 341] width 1438 height 682
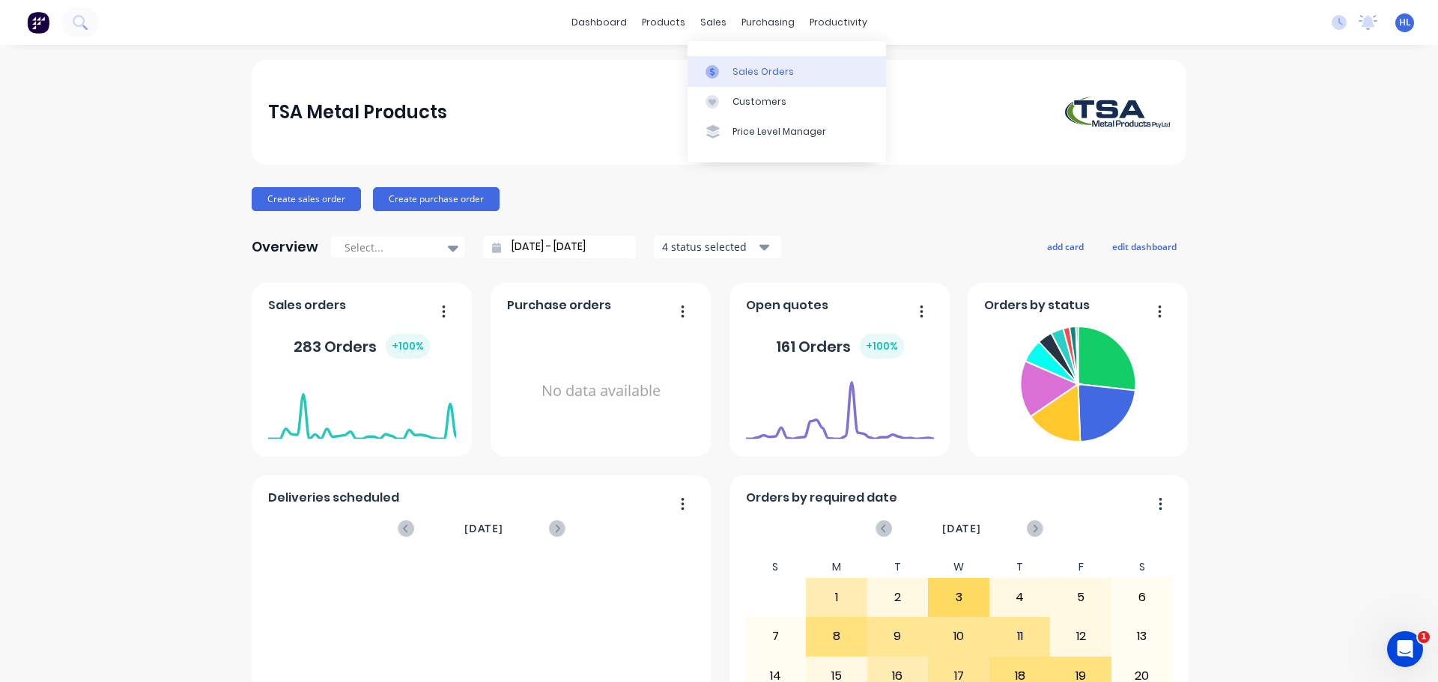
click at [745, 65] on div "Sales Orders" at bounding box center [762, 71] width 61 height 13
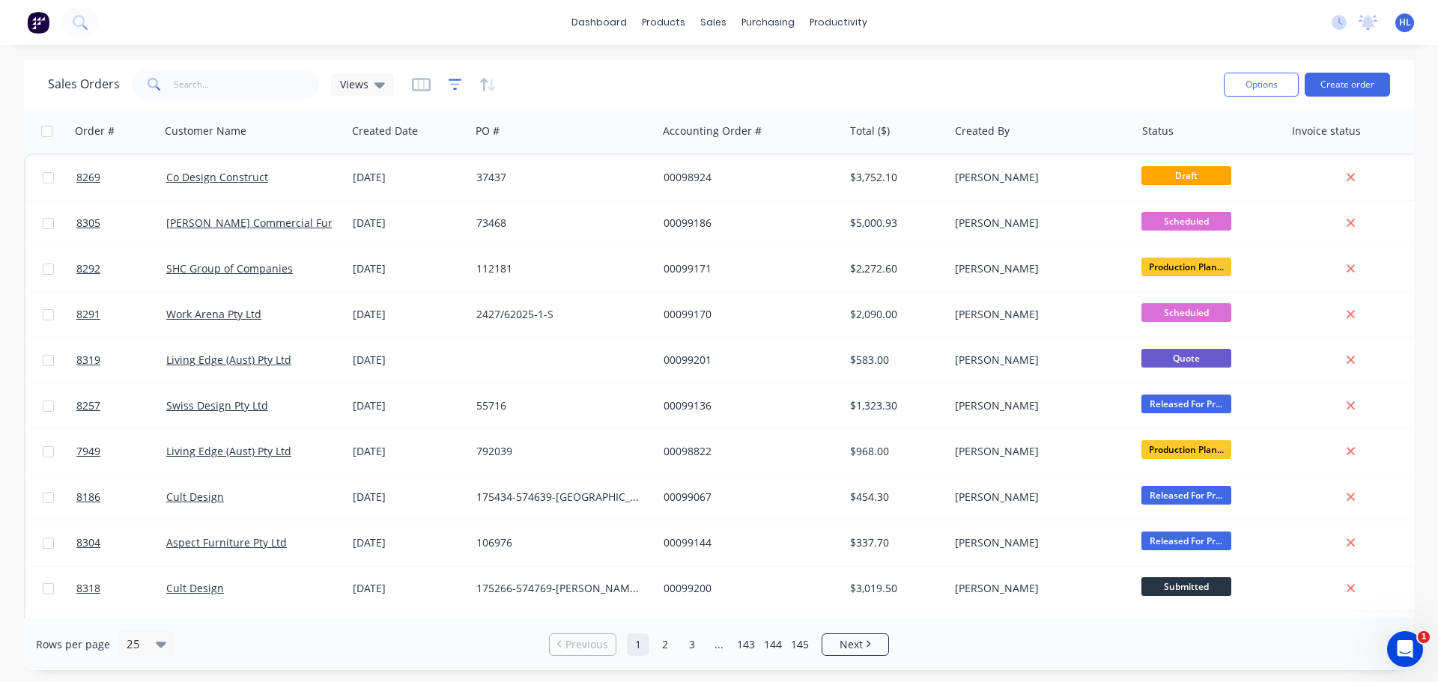
click at [452, 89] on icon "button" at bounding box center [455, 84] width 13 height 11
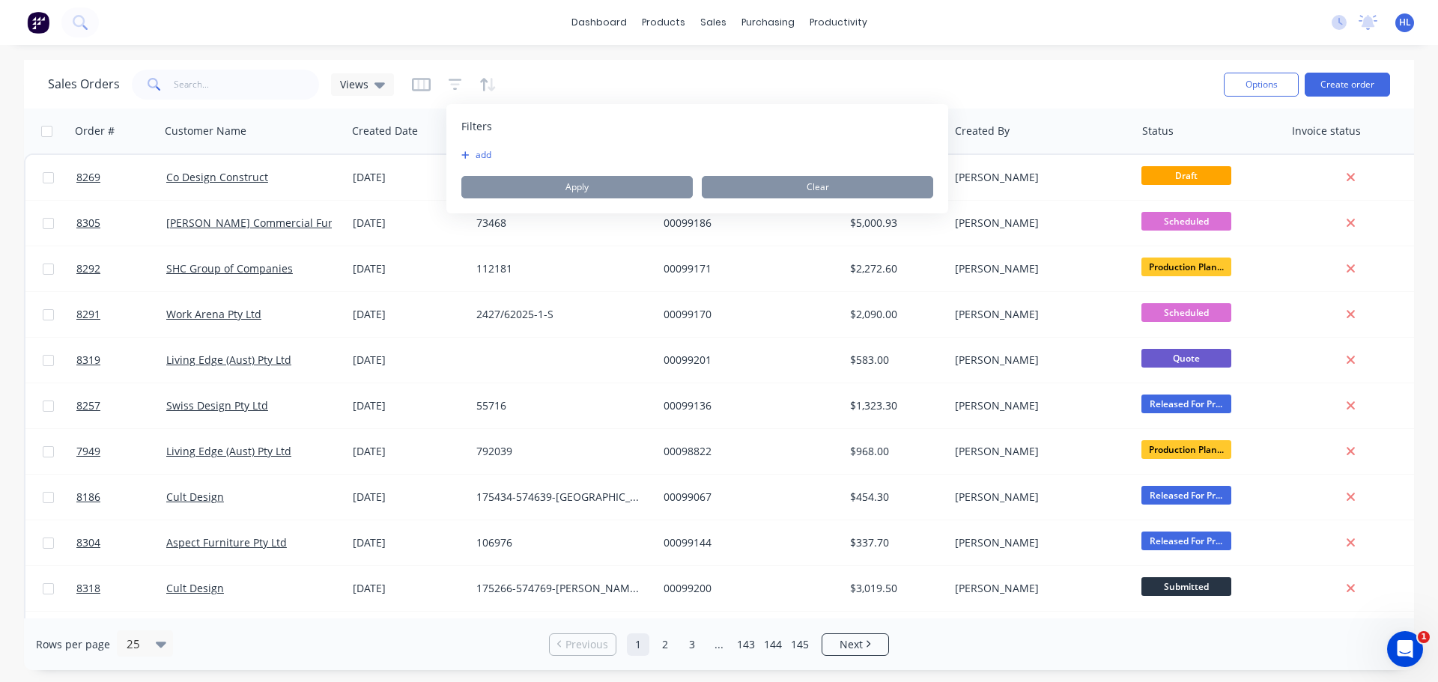
click at [470, 155] on button "add" at bounding box center [479, 155] width 37 height 12
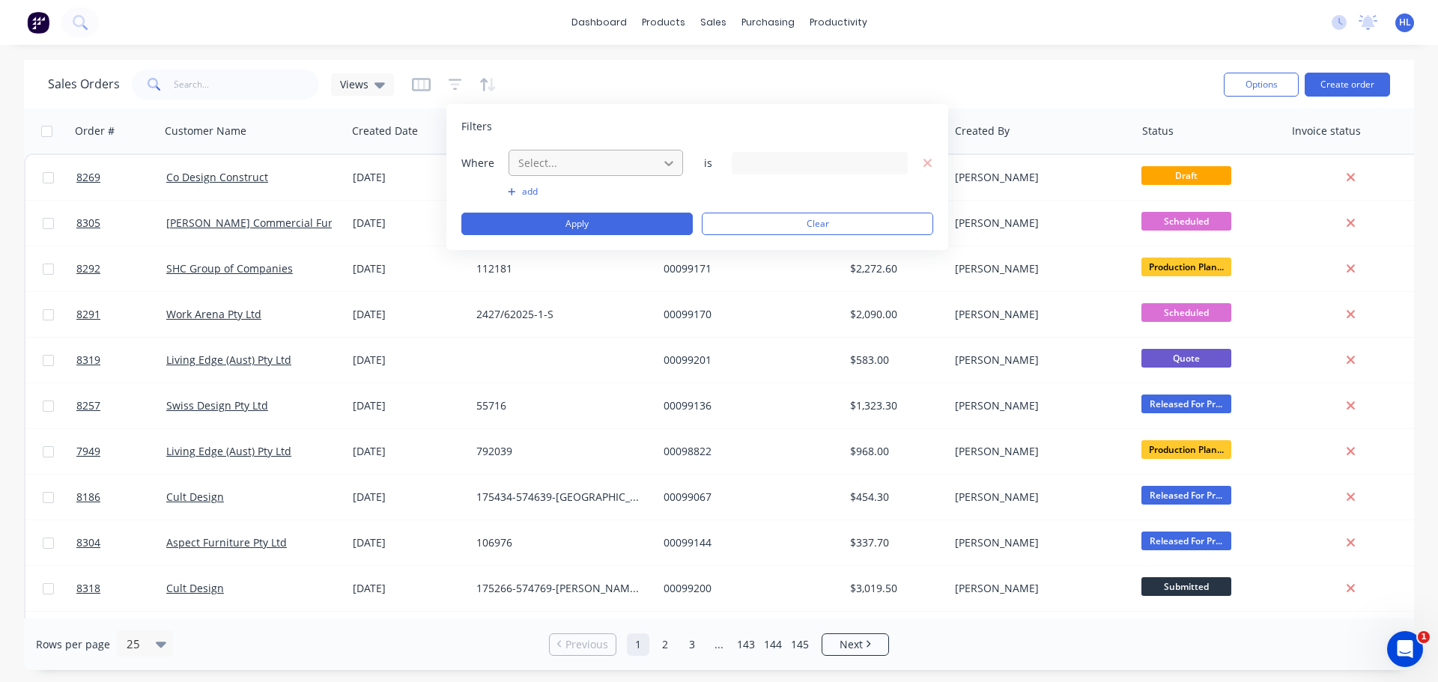
click at [670, 163] on icon at bounding box center [668, 163] width 9 height 5
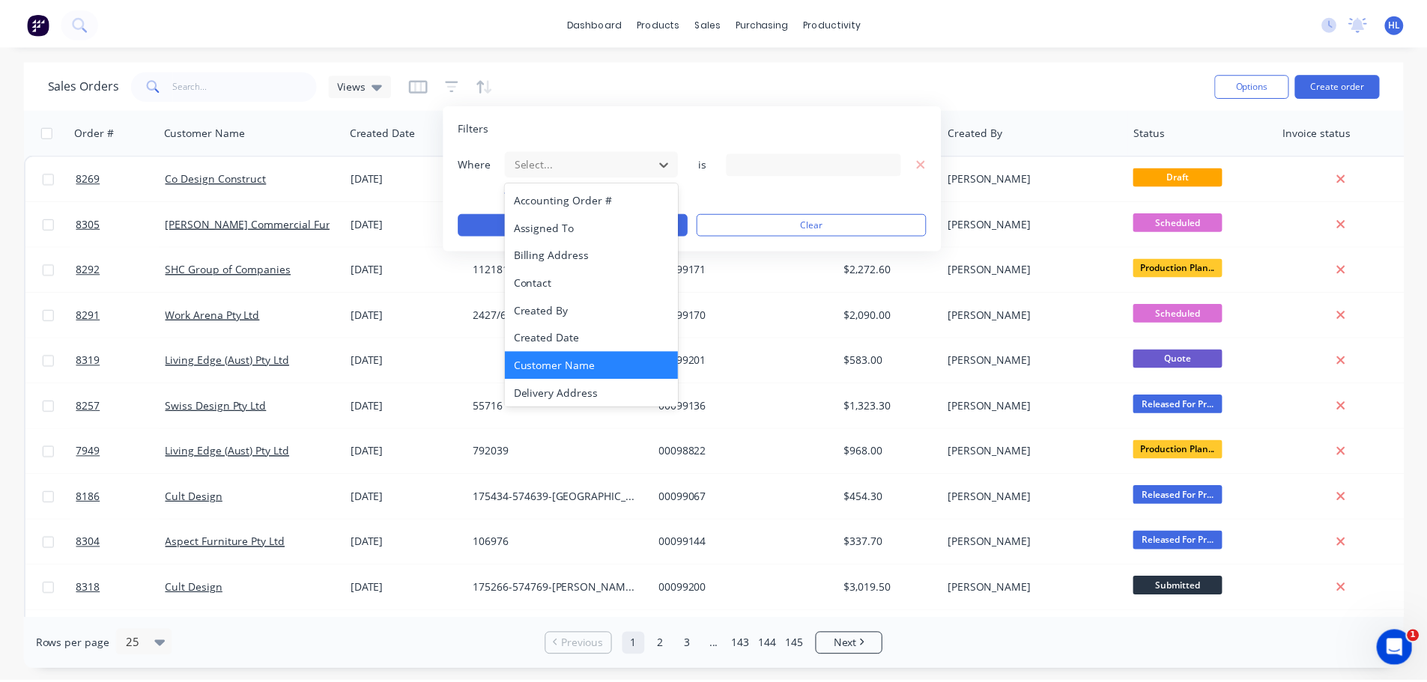
scroll to position [391, 0]
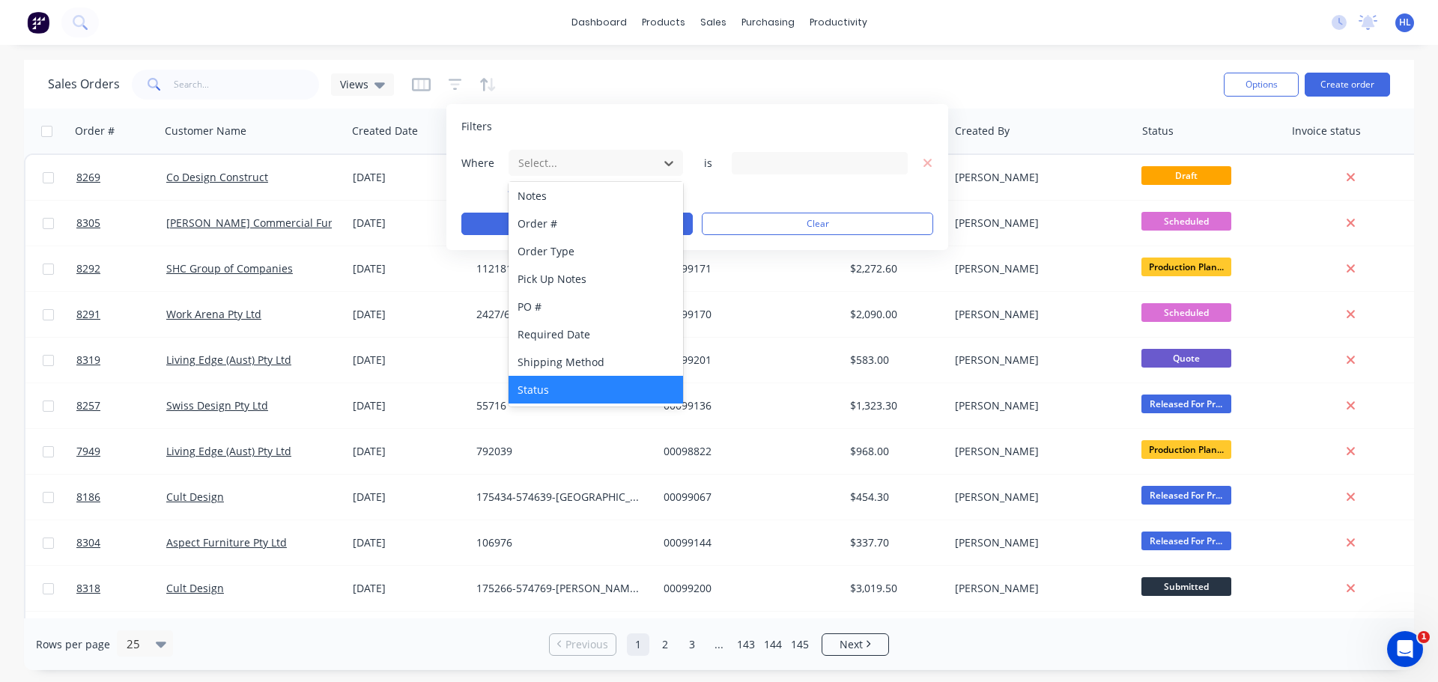
click at [590, 395] on div "Status" at bounding box center [596, 390] width 174 height 28
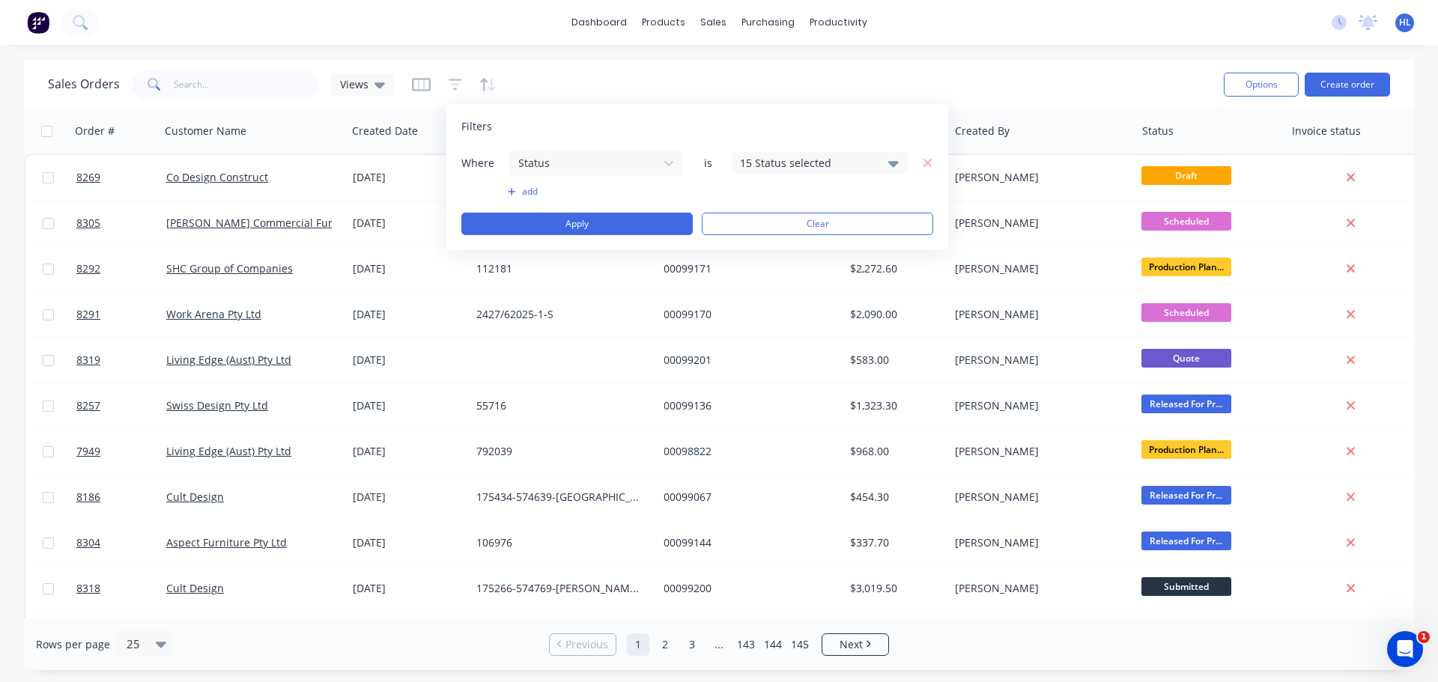
click at [884, 167] on div "15 Status selected" at bounding box center [820, 163] width 176 height 22
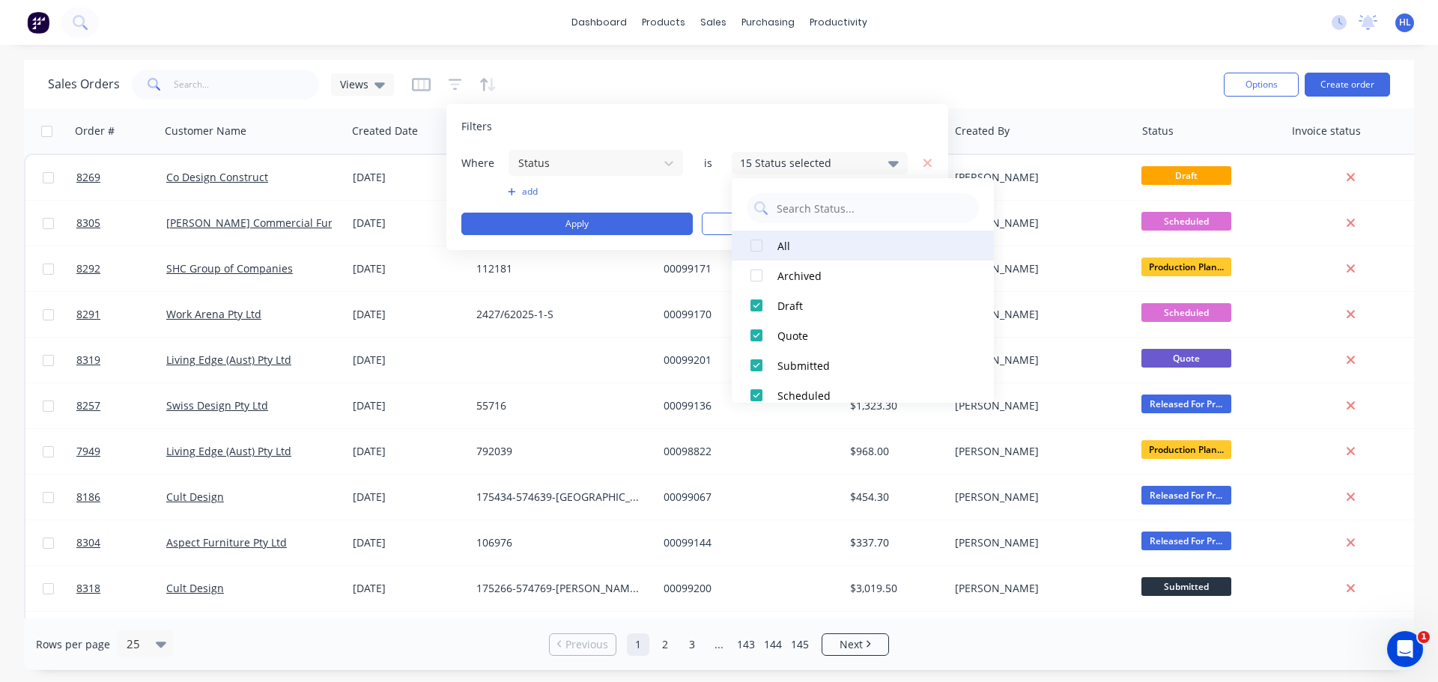
click at [758, 249] on div at bounding box center [756, 246] width 30 height 30
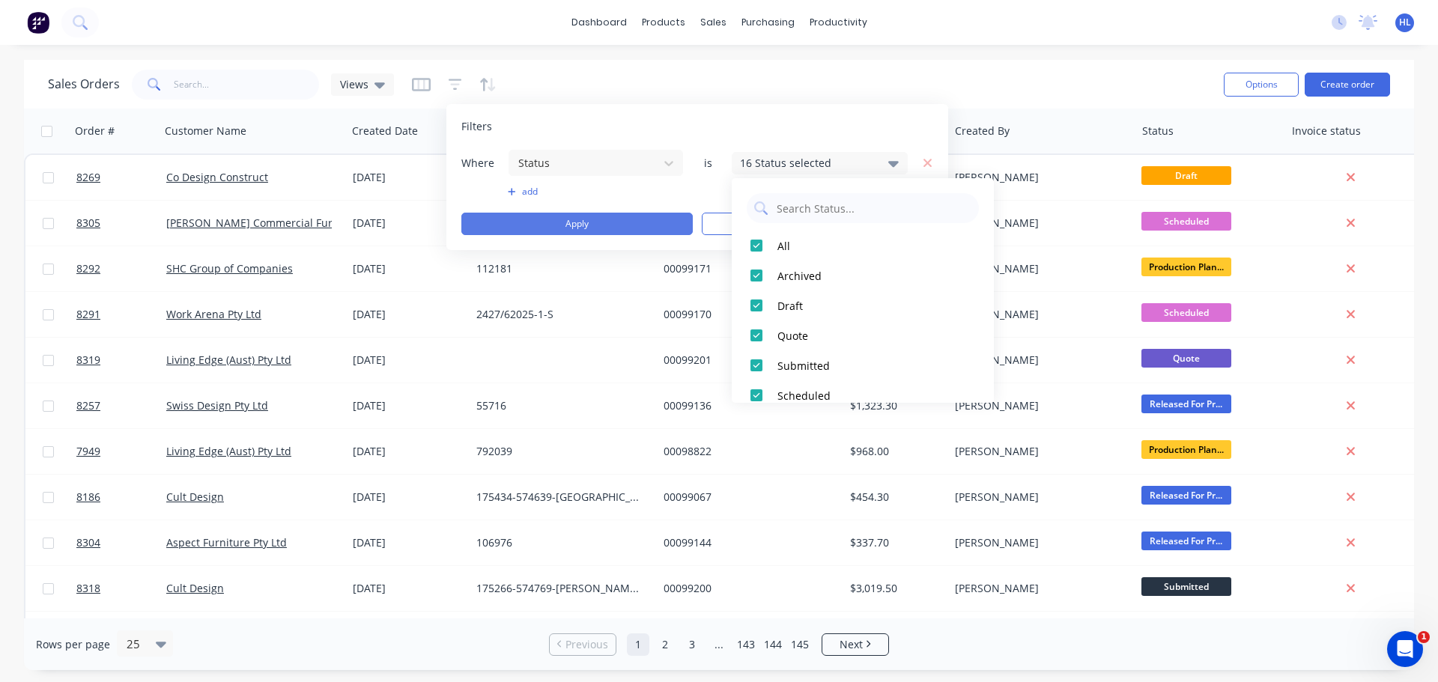
click at [596, 222] on button "Apply" at bounding box center [576, 224] width 231 height 22
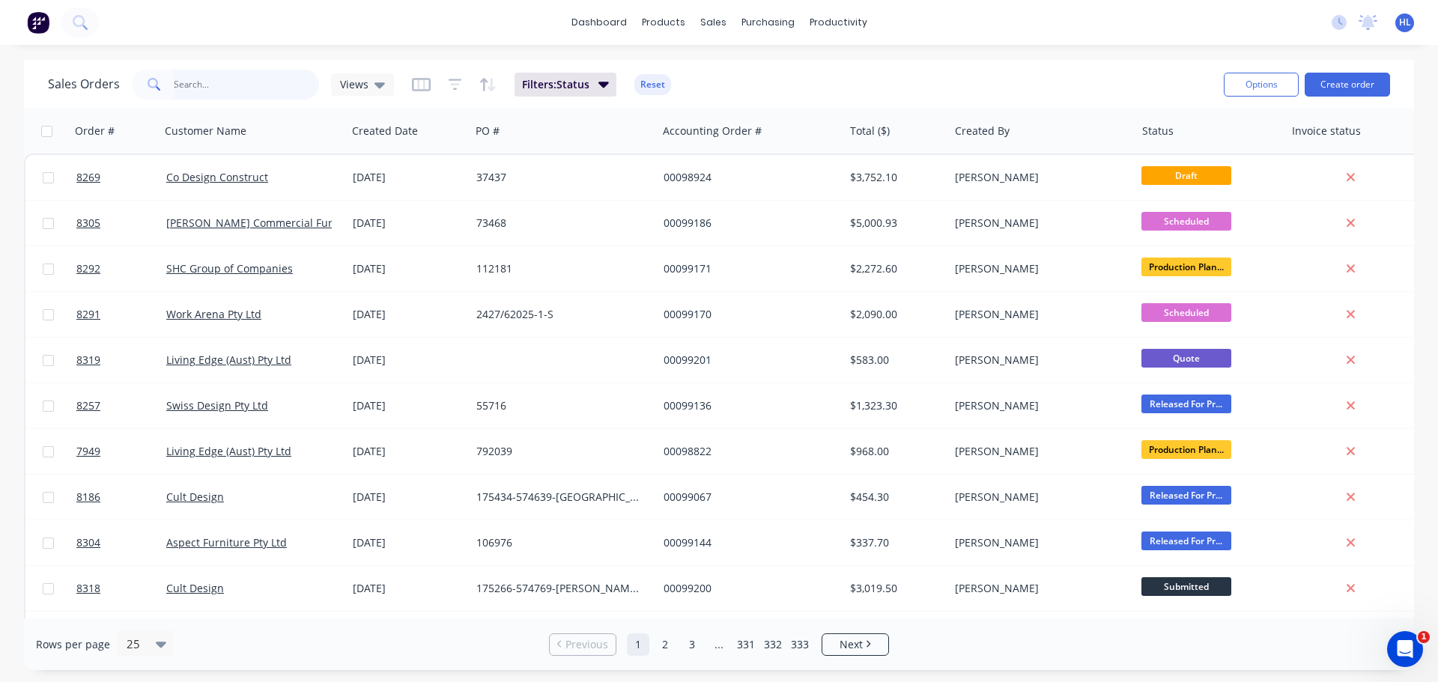
click at [210, 84] on input "text" at bounding box center [247, 85] width 146 height 30
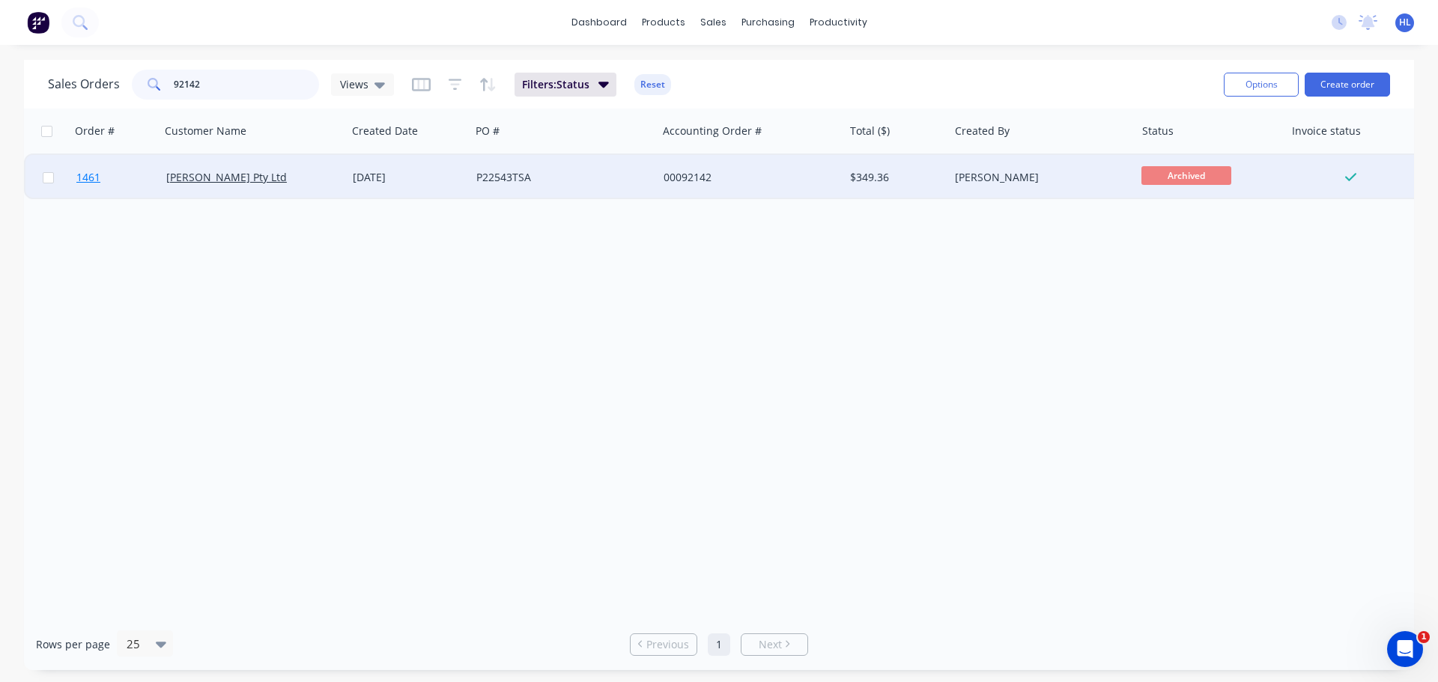
type input "92142"
click at [92, 176] on span "1461" at bounding box center [88, 177] width 24 height 15
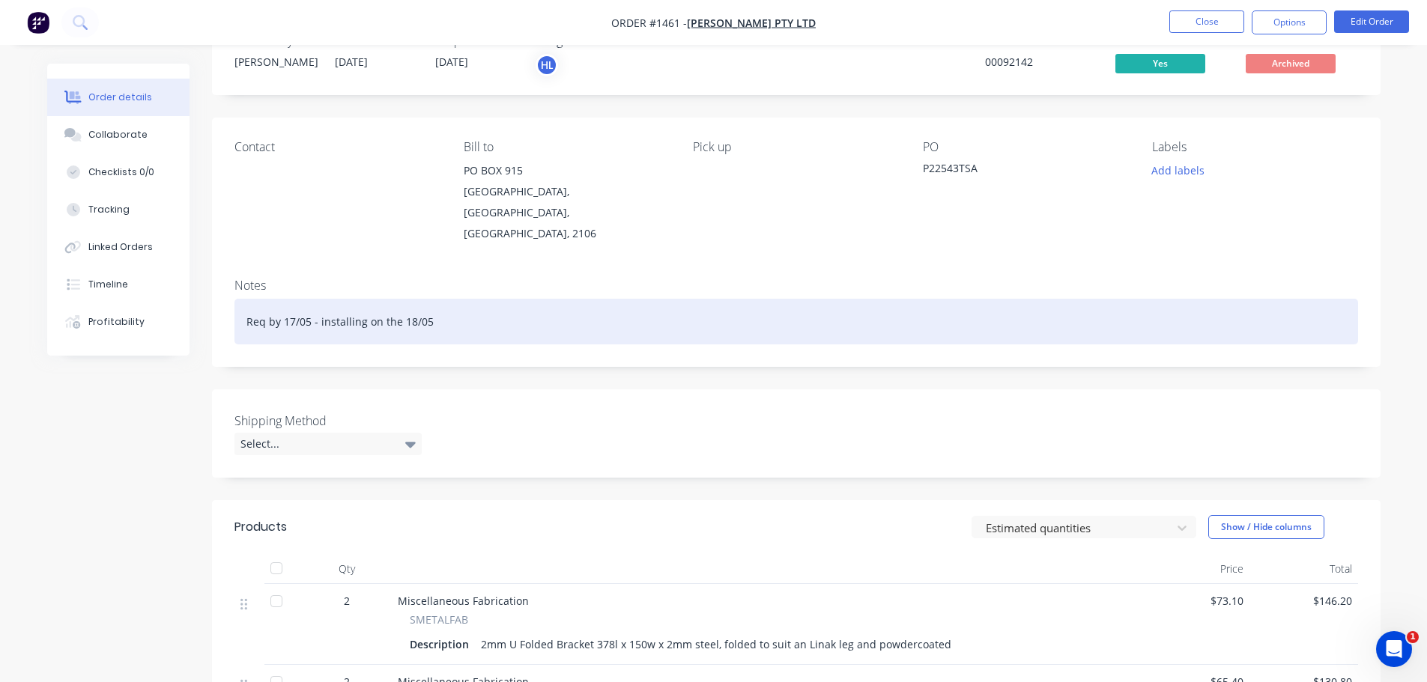
scroll to position [75, 0]
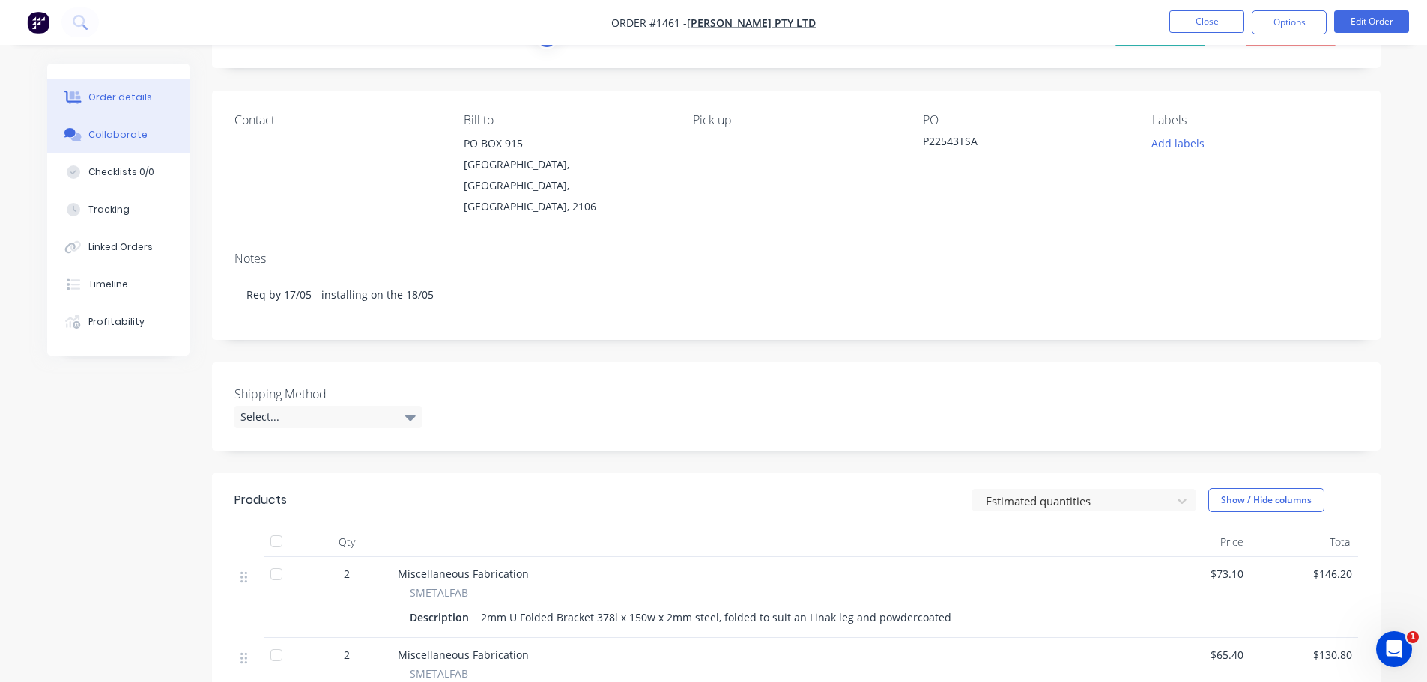
click at [121, 140] on div "Collaborate" at bounding box center [117, 134] width 59 height 13
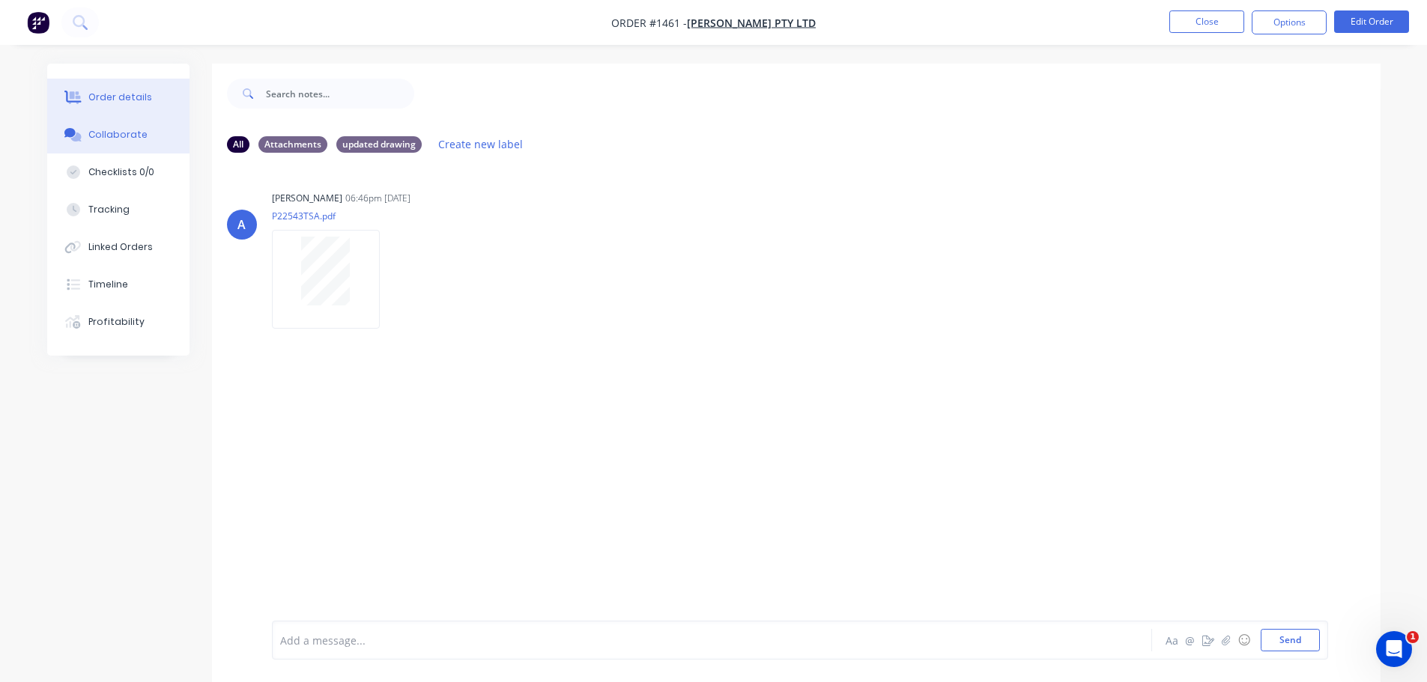
click at [99, 93] on div "Order details" at bounding box center [120, 97] width 64 height 13
